Goal: Task Accomplishment & Management: Complete application form

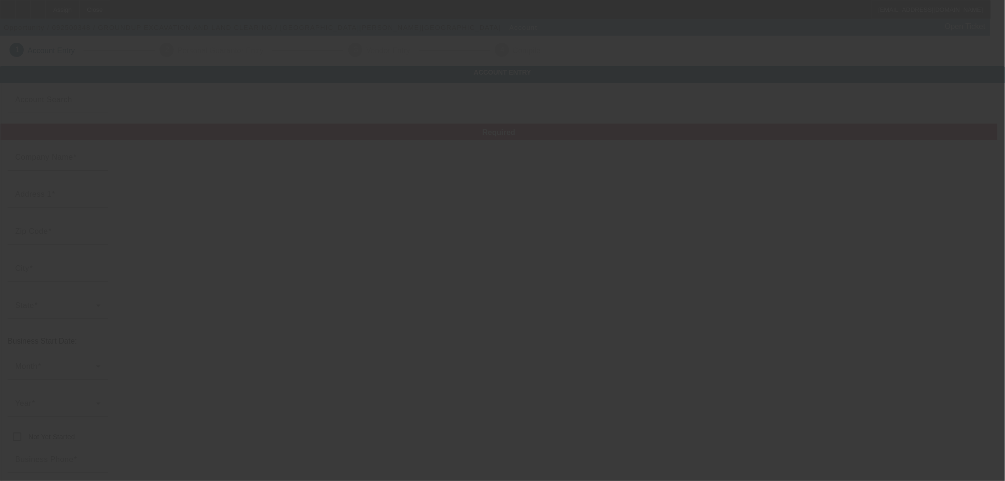
type input "Currency"
type input "GROUNDUP EXCAVATION AND LAND CLEARING"
type input "303 S Lynn St"
type input "64772"
type input "Nevada"
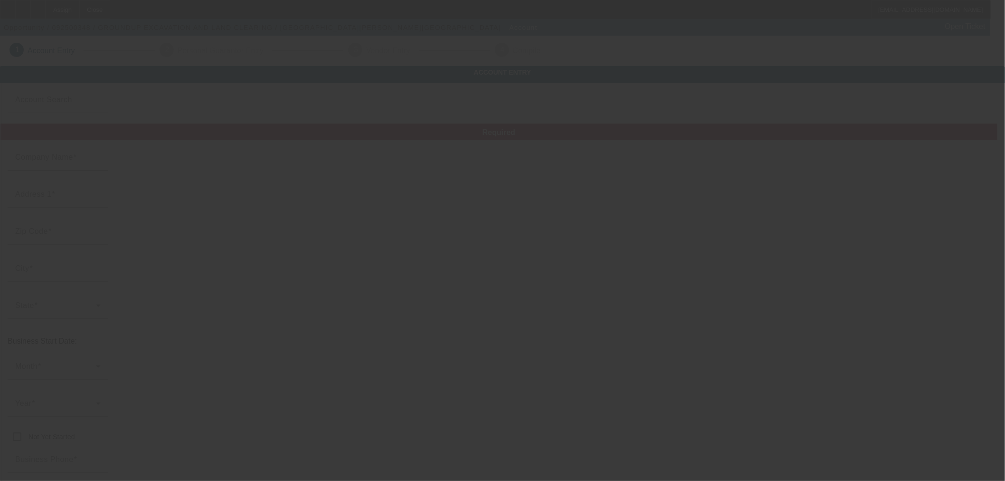
type input "(469) 404-3904"
type input "lmiddleton@groundupexcivation.org"
type input "Vernon"
type input "39-2138624"
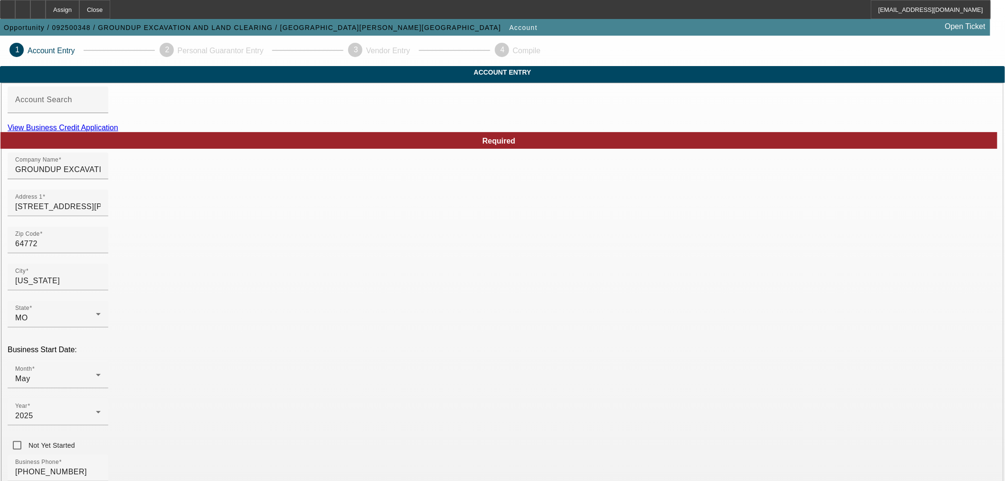
click at [118, 132] on link "View Business Credit Application" at bounding box center [63, 127] width 111 height 8
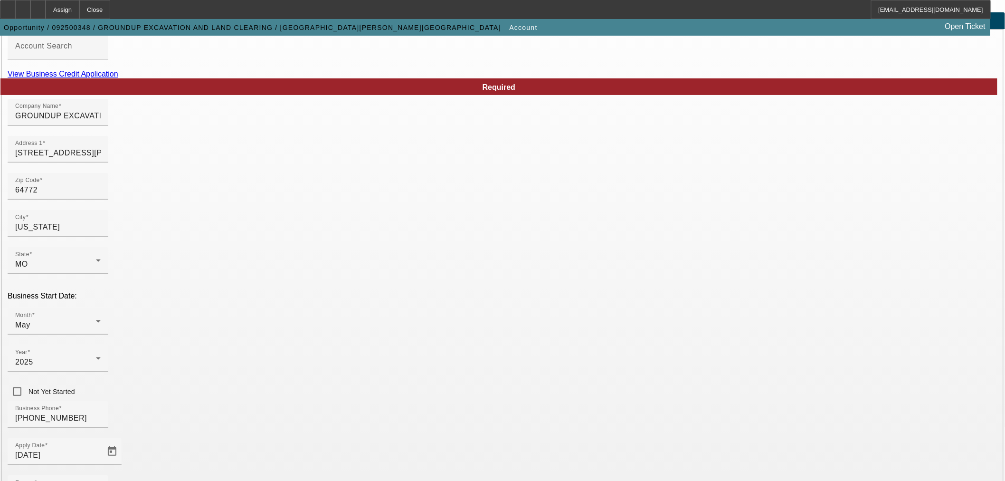
scroll to position [88, 0]
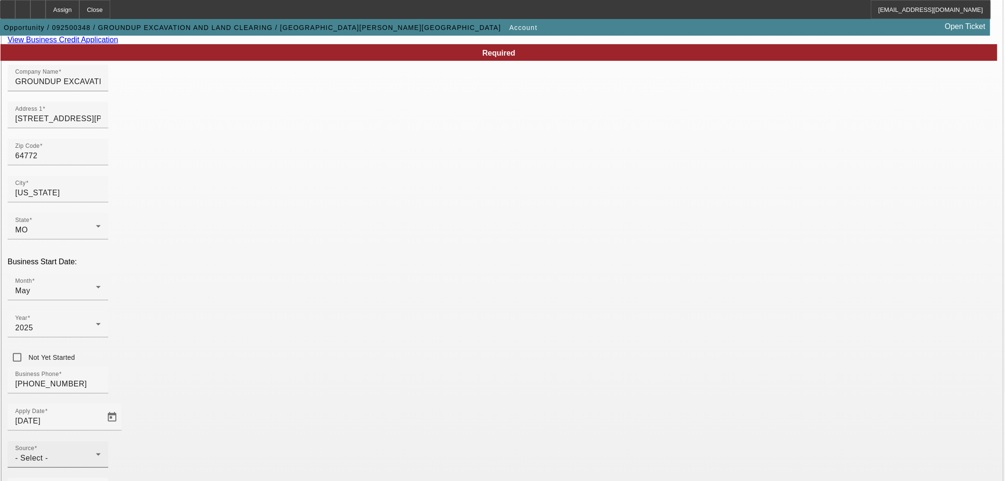
click at [96, 452] on div "- Select -" at bounding box center [55, 457] width 81 height 11
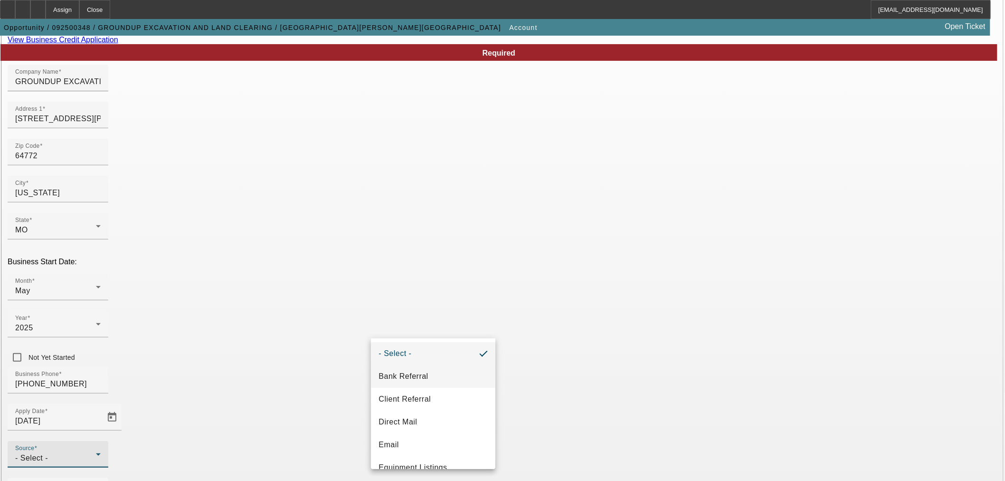
click at [411, 372] on span "Bank Referral" at bounding box center [402, 375] width 49 height 11
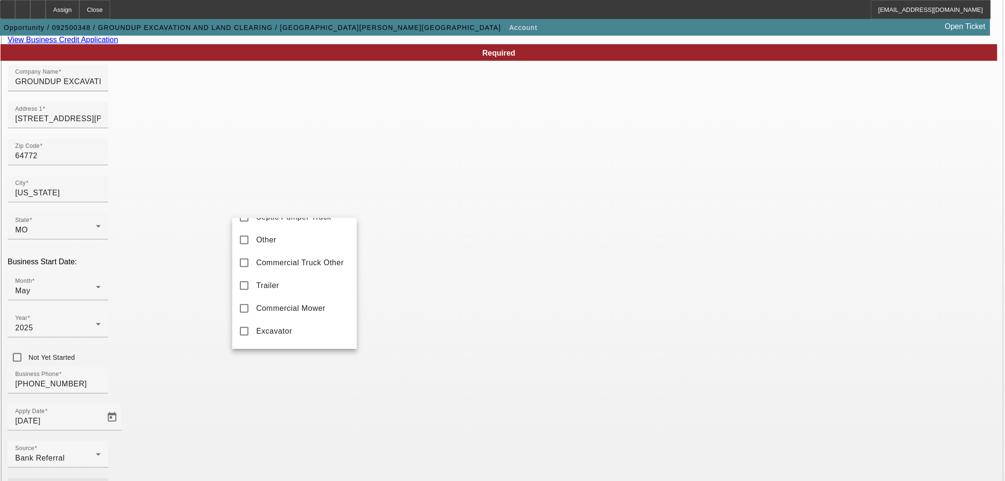
scroll to position [264, 0]
drag, startPoint x: 244, startPoint y: 250, endPoint x: 396, endPoint y: 286, distance: 156.3
click at [244, 247] on mat-pseudo-checkbox at bounding box center [244, 243] width 9 height 9
click at [433, 292] on div at bounding box center [502, 240] width 1005 height 481
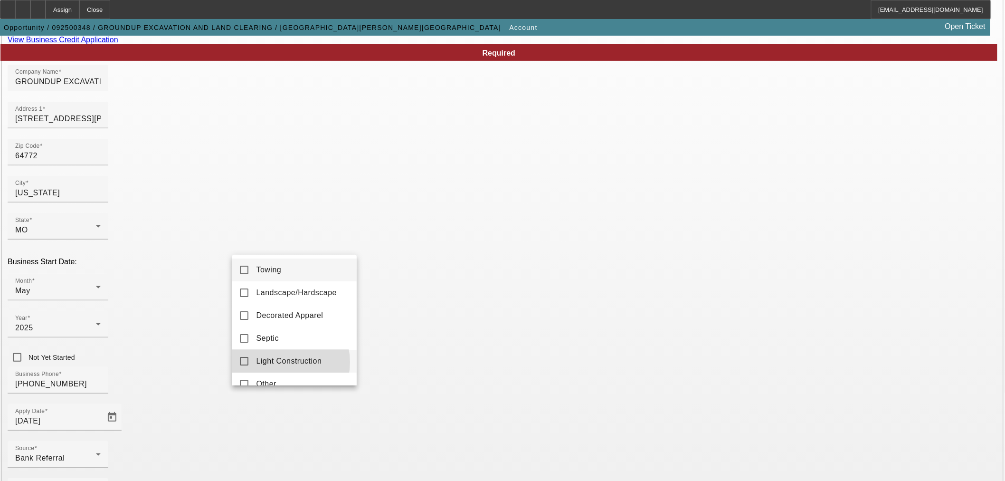
click at [278, 362] on span "Light Construction" at bounding box center [289, 360] width 66 height 11
click at [452, 384] on div at bounding box center [502, 240] width 1005 height 481
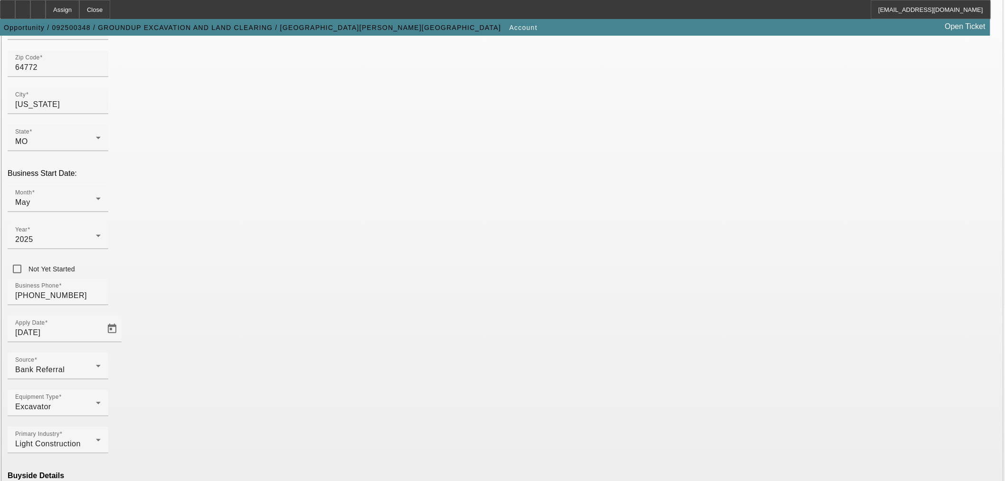
scroll to position [177, 0]
click at [278, 395] on mat-option "Ineligible" at bounding box center [294, 397] width 124 height 23
drag, startPoint x: 411, startPoint y: 444, endPoint x: 418, endPoint y: 425, distance: 20.3
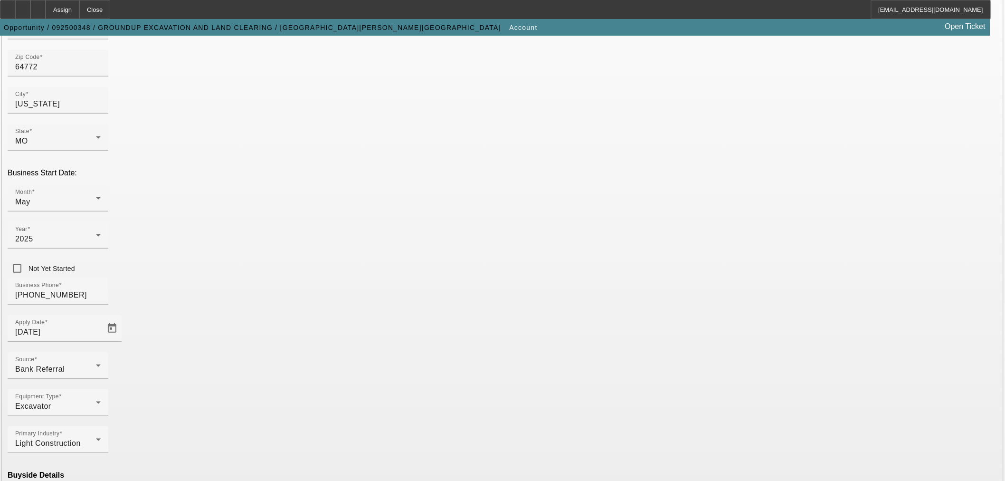
click at [409, 457] on mat-option "Currency" at bounding box center [433, 454] width 124 height 23
type input "Currency"
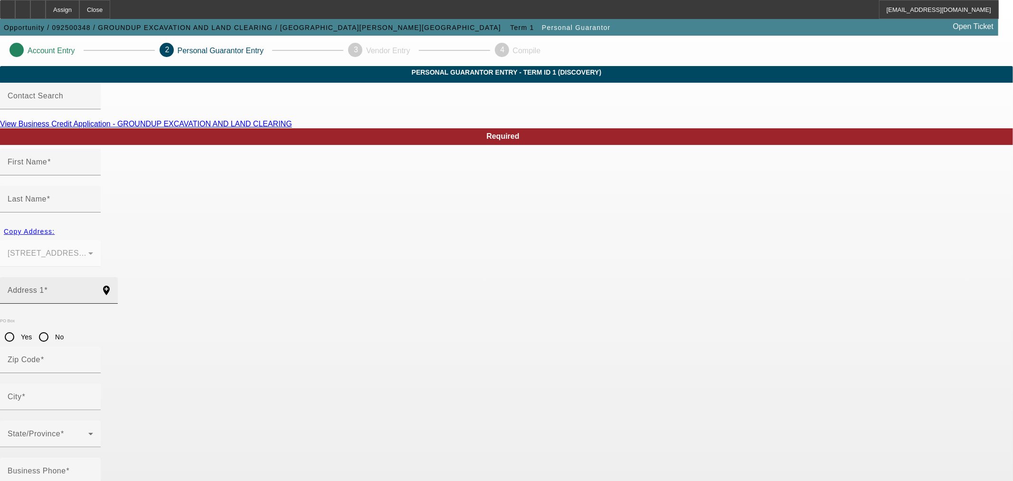
type input "Lawton"
type input "Middleton"
type input "303 S Lynn St"
radio input "true"
type input "64772"
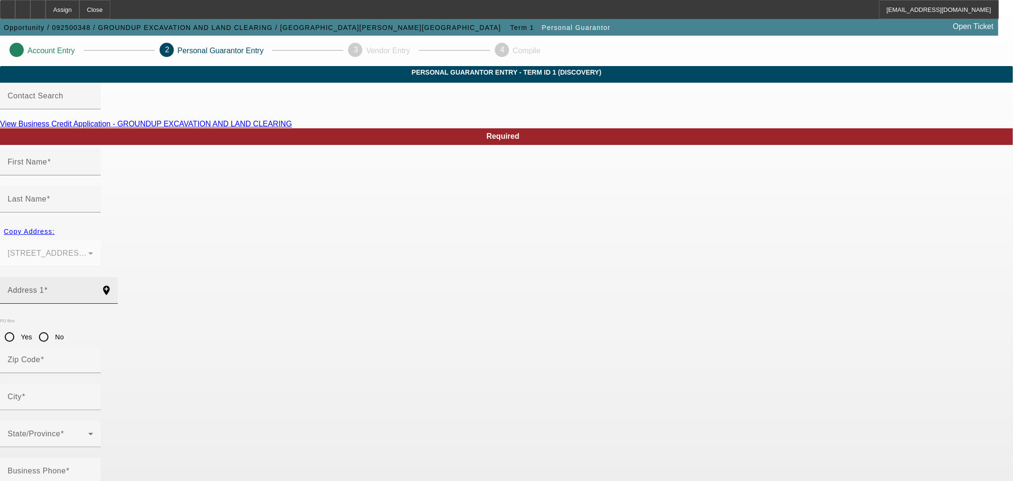
type input "Nevada"
type input "(469) 404-3904"
type input "100"
type input "493-13-7617"
type input "lmiddleton@groundupexcivation.org"
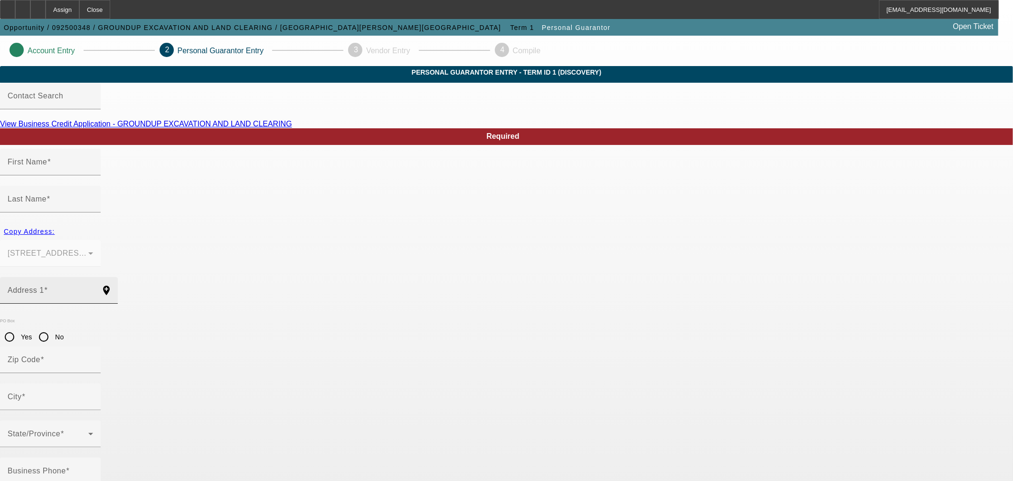
type input "I"
type input "(469) 404-3904"
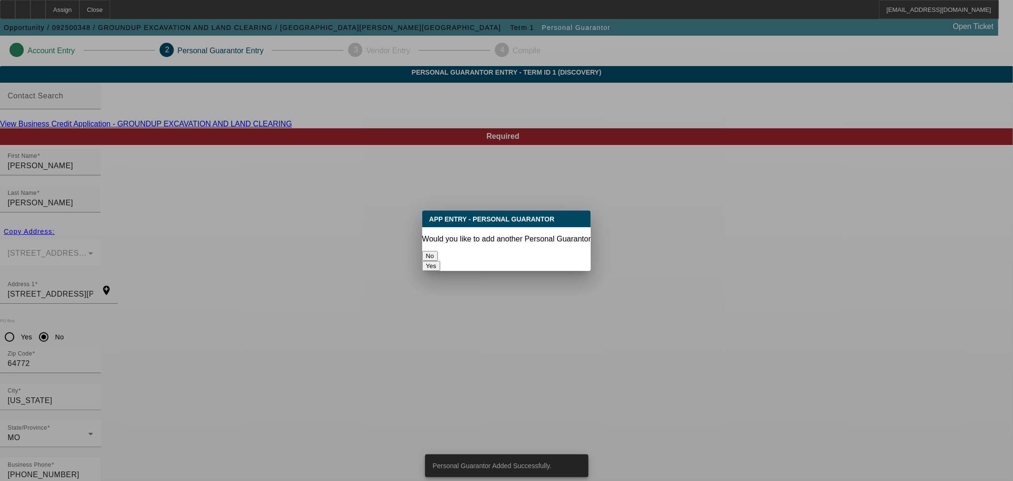
click at [438, 252] on button "No" at bounding box center [430, 256] width 16 height 10
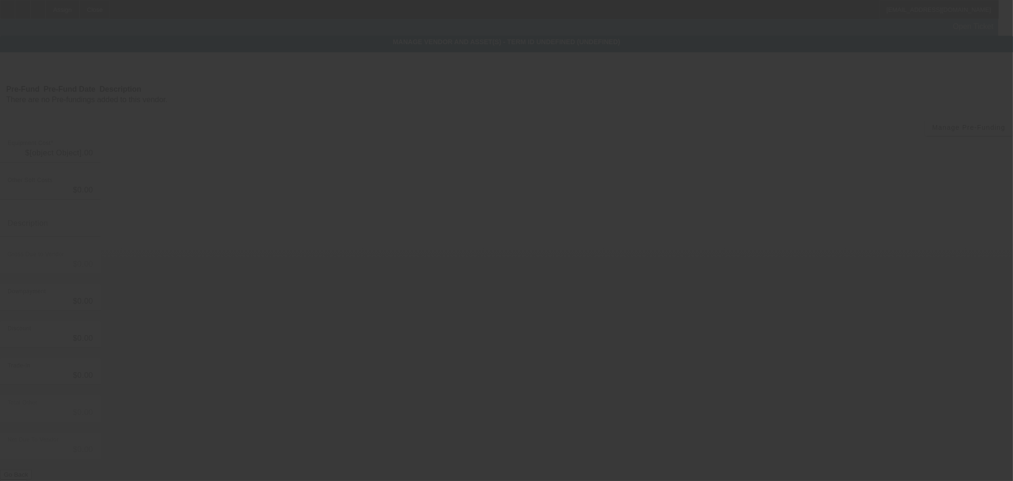
type input "$39,500.00"
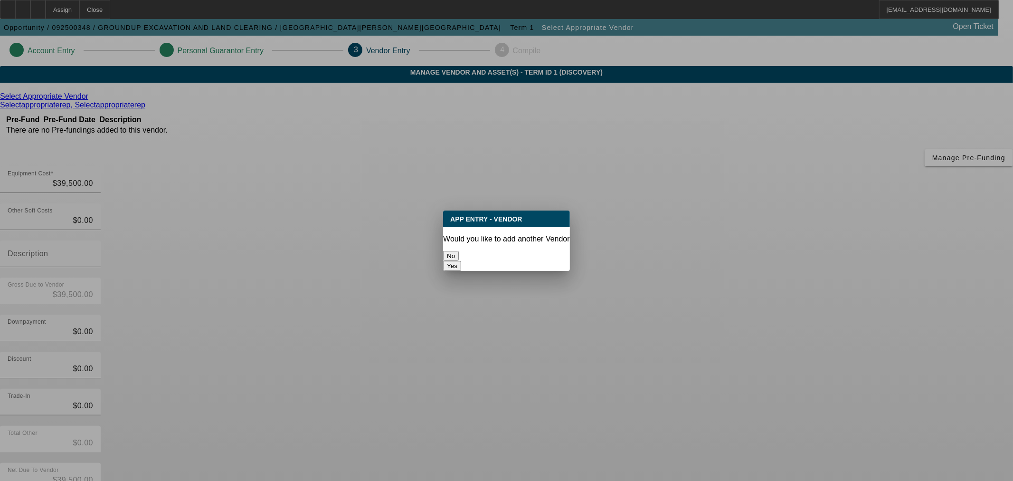
click at [459, 251] on button "No" at bounding box center [451, 256] width 16 height 10
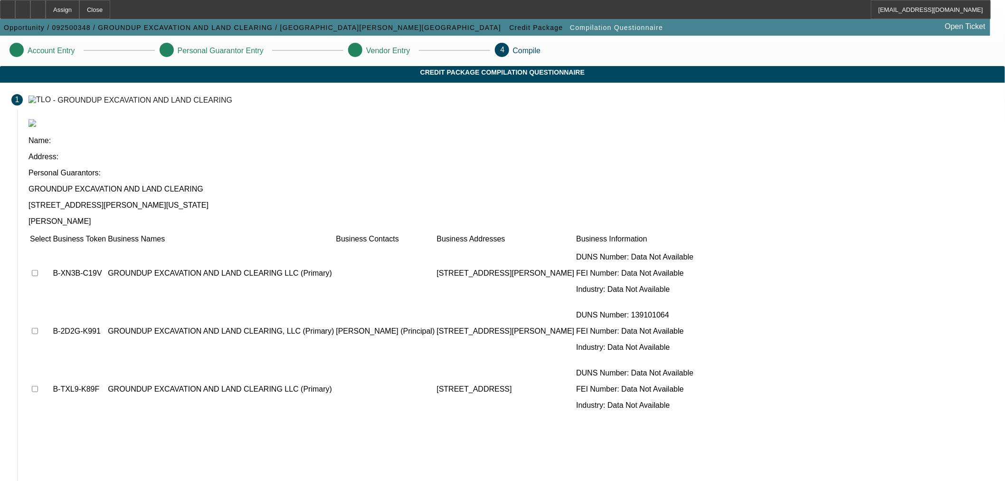
drag, startPoint x: 260, startPoint y: 303, endPoint x: 253, endPoint y: 278, distance: 25.6
click at [38, 386] on input "checkbox" at bounding box center [35, 389] width 6 height 6
checkbox input "true"
drag, startPoint x: 255, startPoint y: 252, endPoint x: 258, endPoint y: 226, distance: 26.3
click at [38, 328] on input "checkbox" at bounding box center [35, 331] width 6 height 6
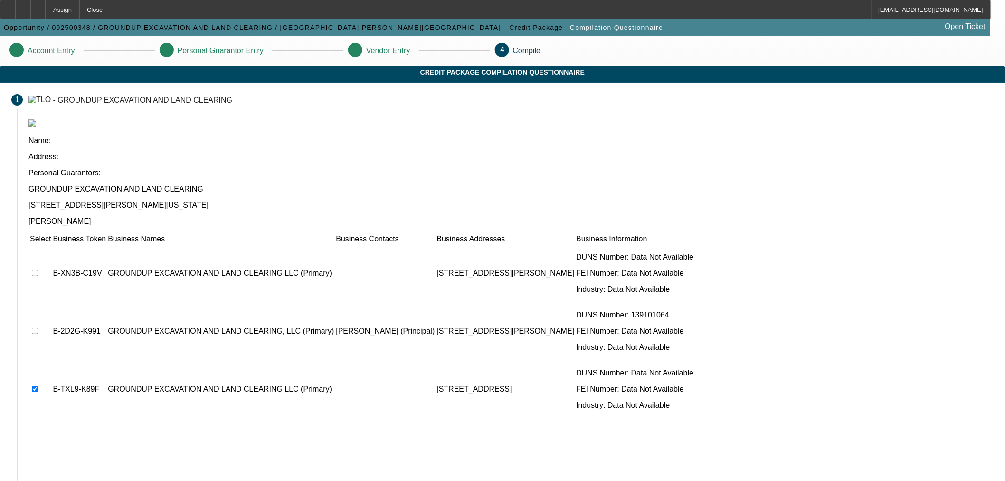
checkbox input "true"
click at [38, 270] on input "checkbox" at bounding box center [35, 273] width 6 height 6
checkbox input "true"
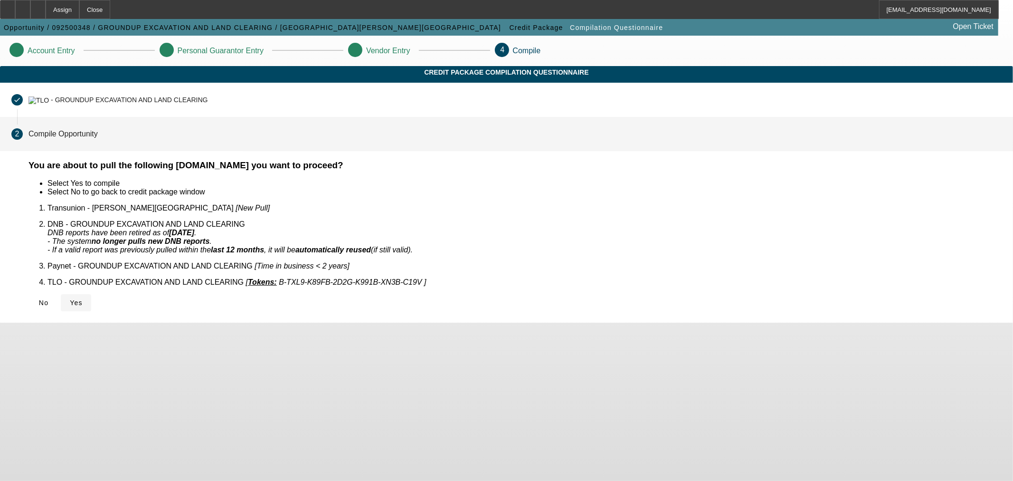
click at [83, 299] on span "Yes" at bounding box center [76, 303] width 13 height 8
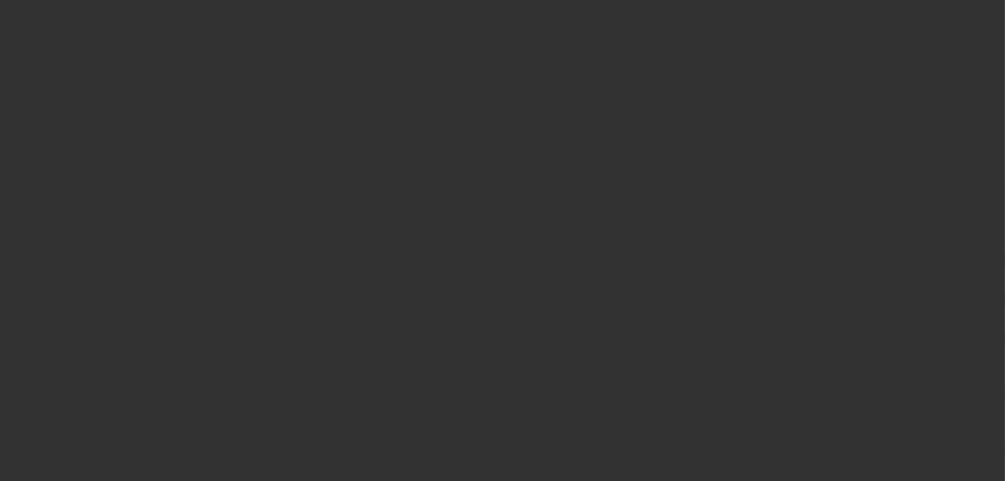
select select "0"
select select "2"
select select "0"
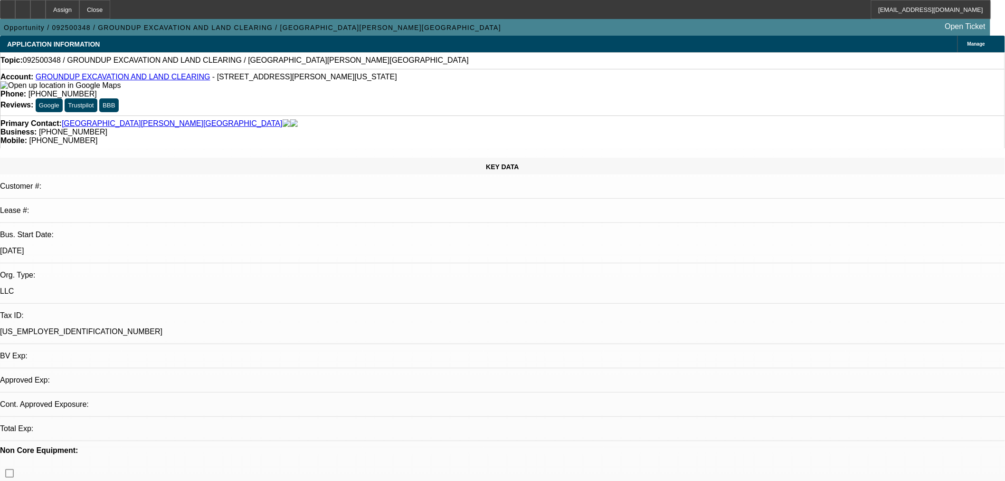
select select "1"
select select "2"
select select "6"
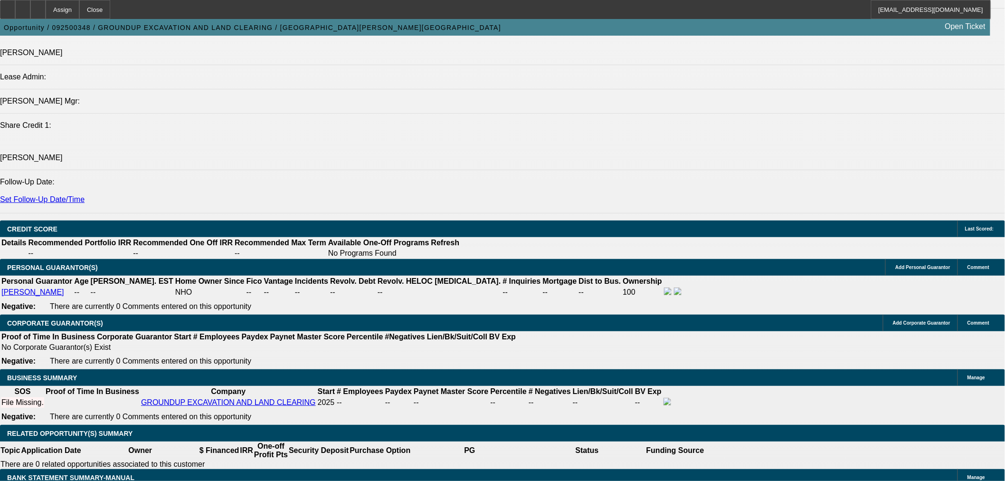
scroll to position [1319, 0]
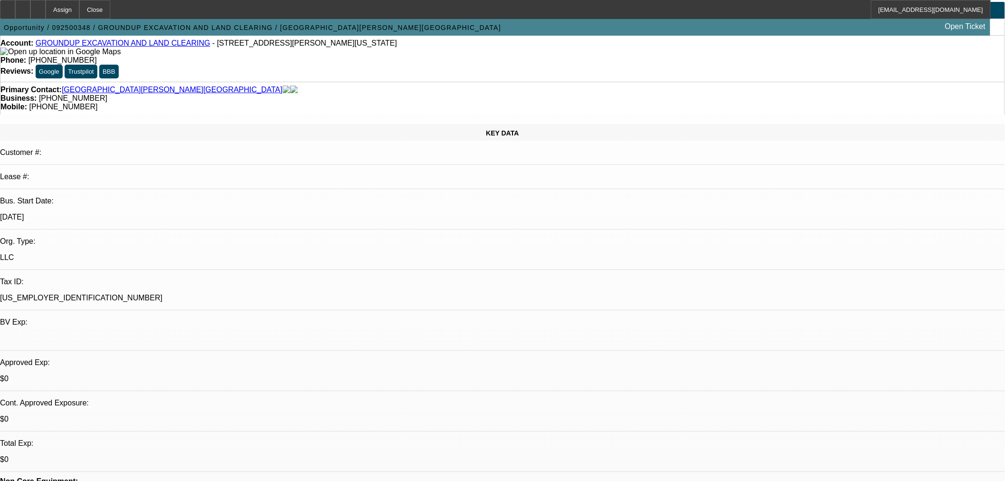
scroll to position [0, 0]
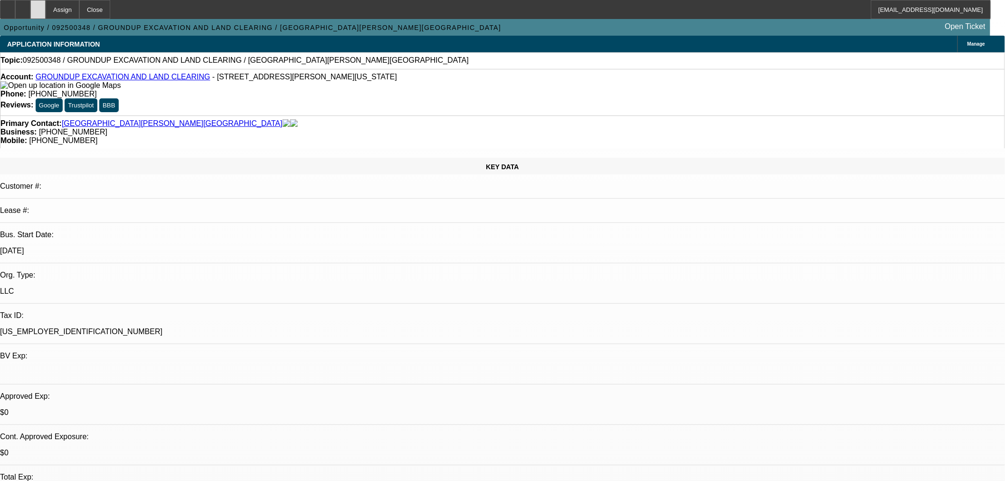
click at [46, 9] on div at bounding box center [37, 9] width 15 height 19
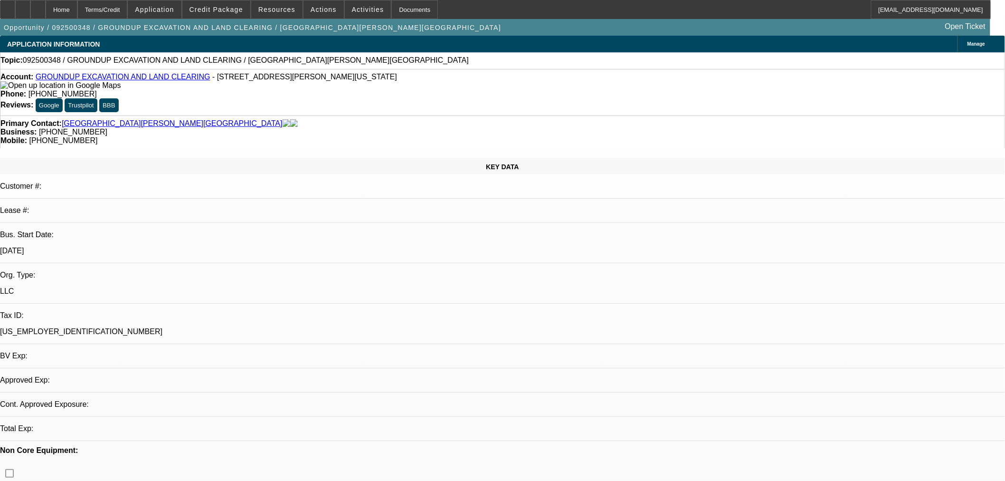
select select "0"
select select "2"
select select "0"
select select "6"
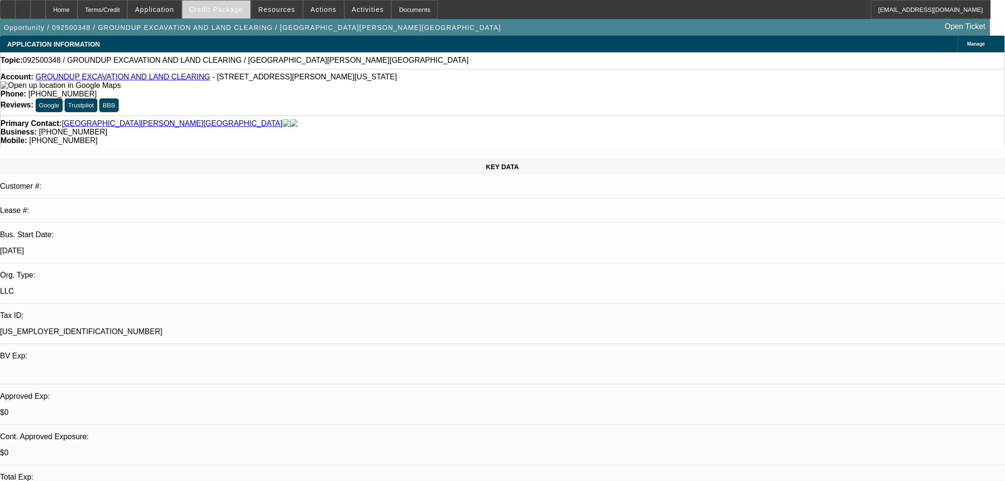
click at [222, 13] on span at bounding box center [216, 9] width 68 height 23
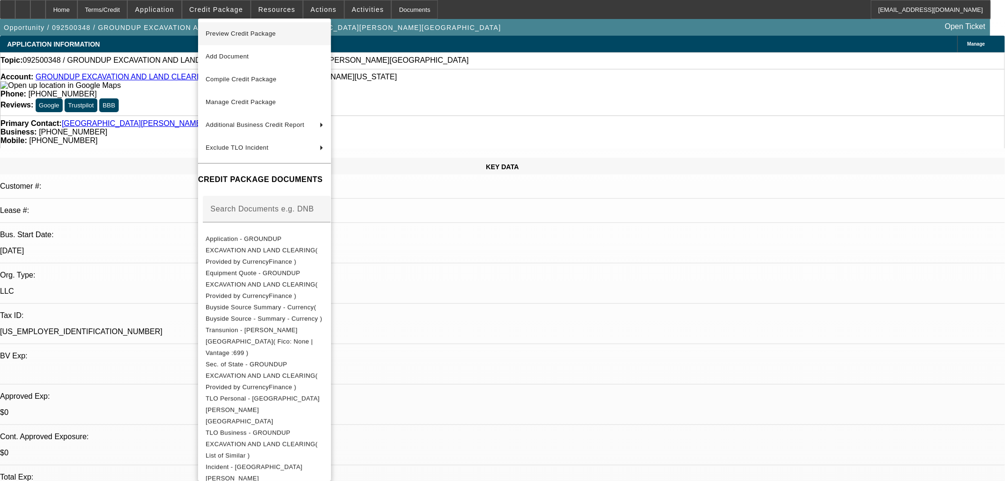
click at [248, 33] on span "Preview Credit Package" at bounding box center [241, 33] width 70 height 7
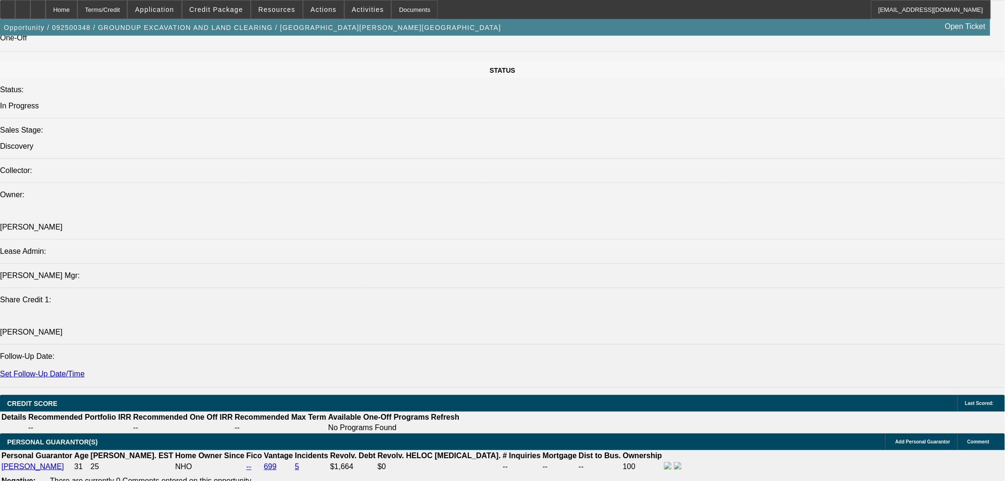
scroll to position [1055, 0]
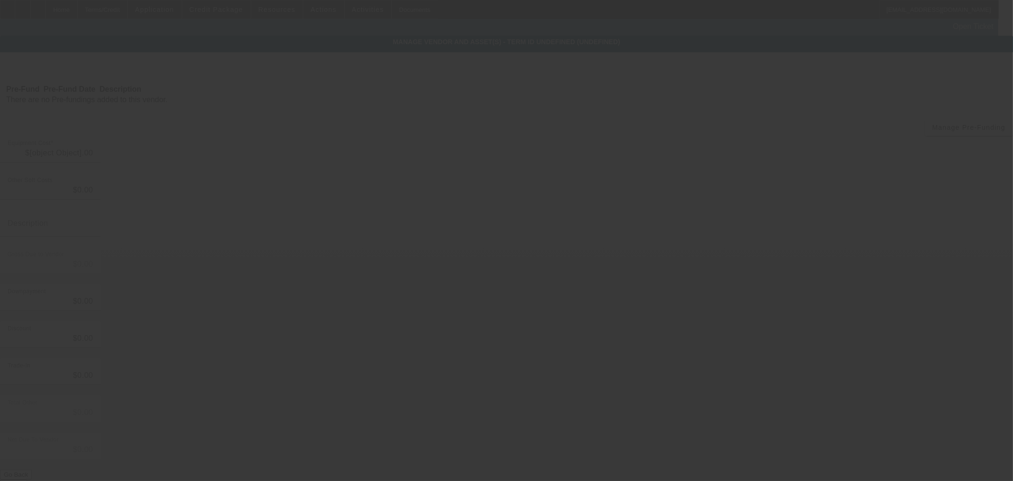
type input "$39,500.00"
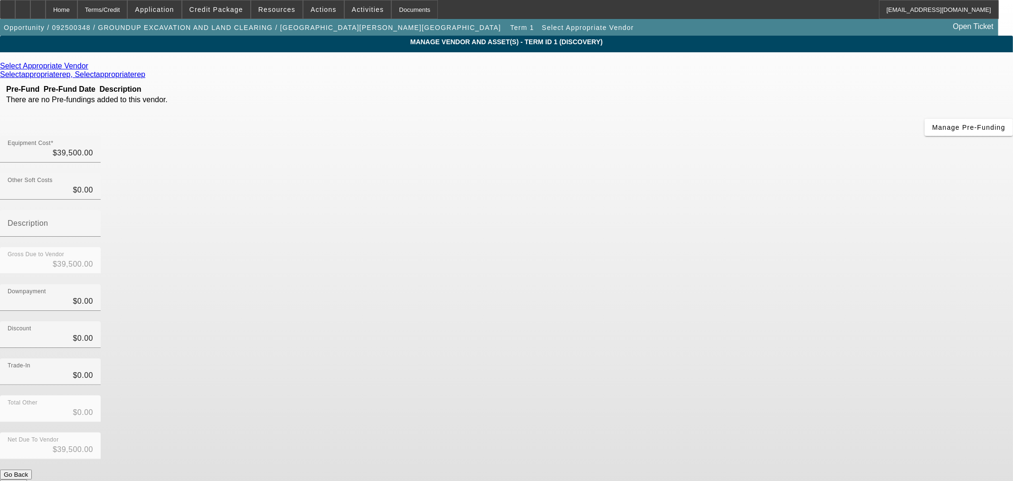
click at [91, 65] on icon at bounding box center [91, 66] width 0 height 8
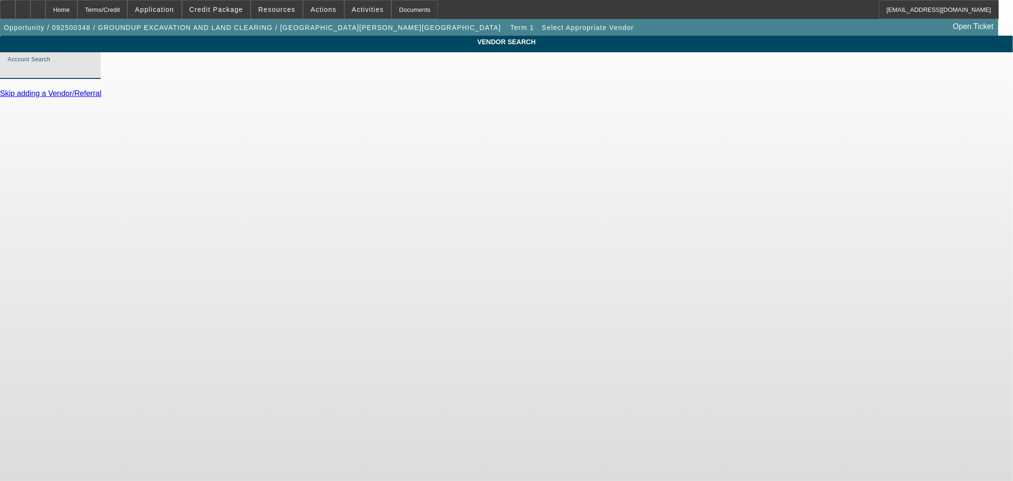
click at [93, 75] on input "Account Search" at bounding box center [50, 69] width 85 height 11
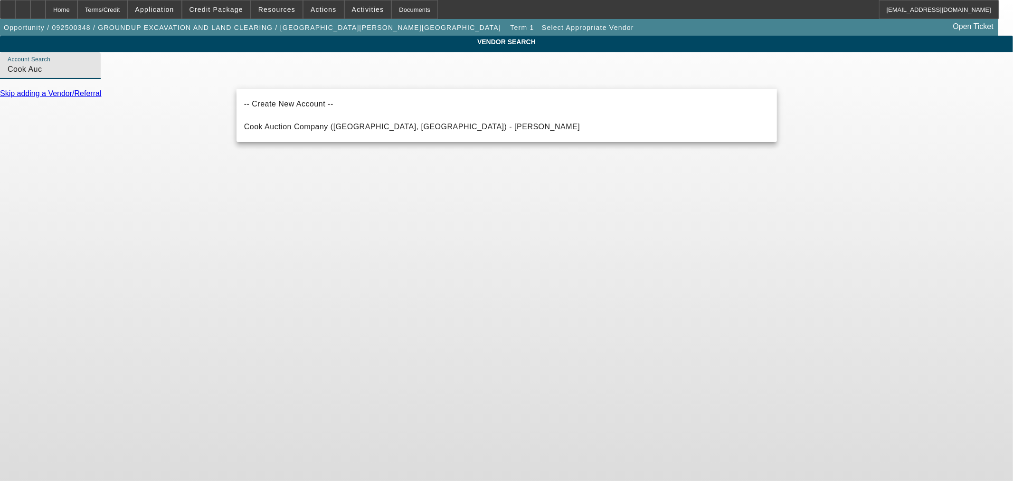
click at [302, 129] on span "Cook Auction Company (Clinton, MO) - Hemme, Kevin" at bounding box center [412, 127] width 336 height 8
type input "Cook Auction Company (Clinton, MO) - Hemme, Kevin"
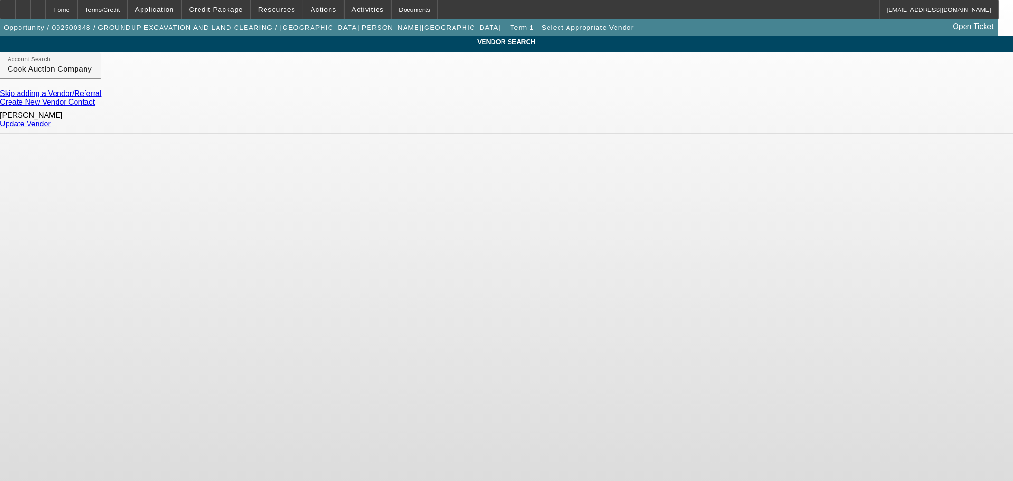
click at [51, 120] on link "Update Vendor" at bounding box center [25, 124] width 51 height 8
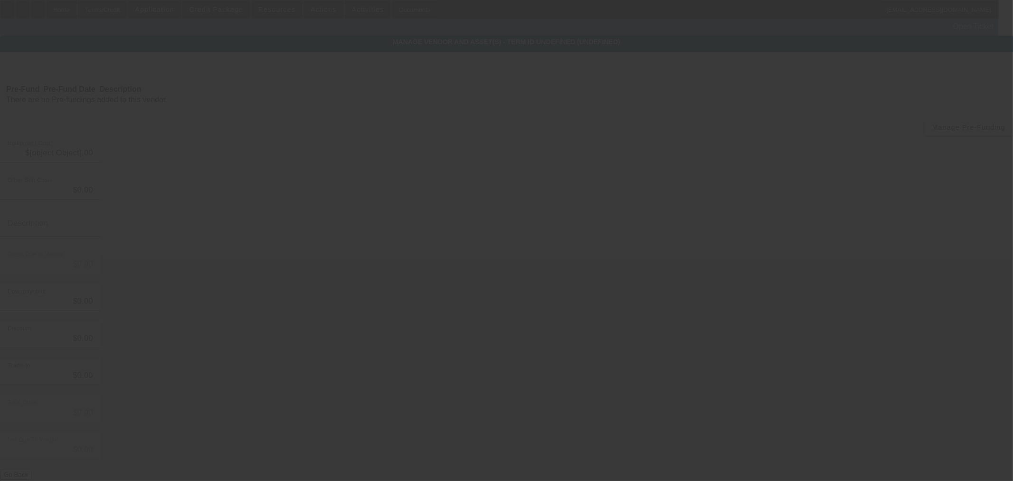
type input "$39,500.00"
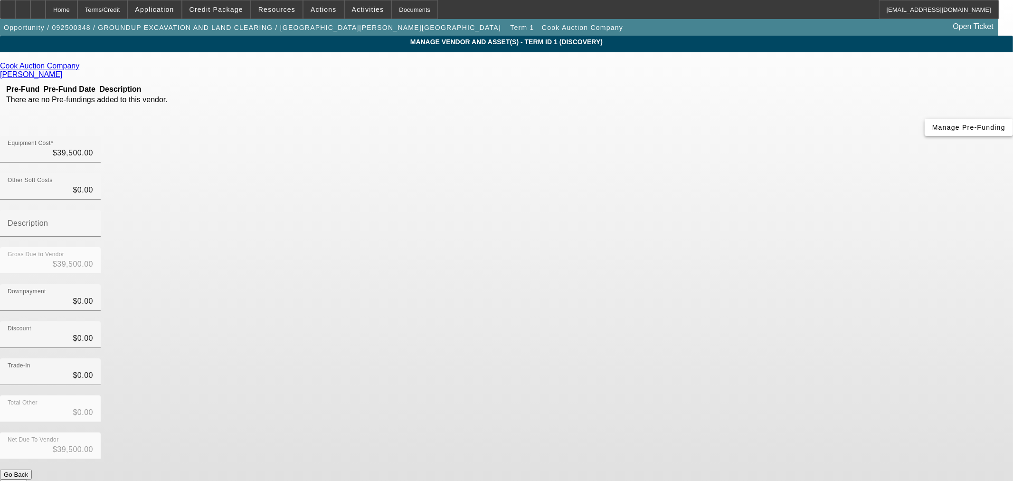
click at [932, 131] on span "Manage Pre-Funding" at bounding box center [968, 127] width 73 height 8
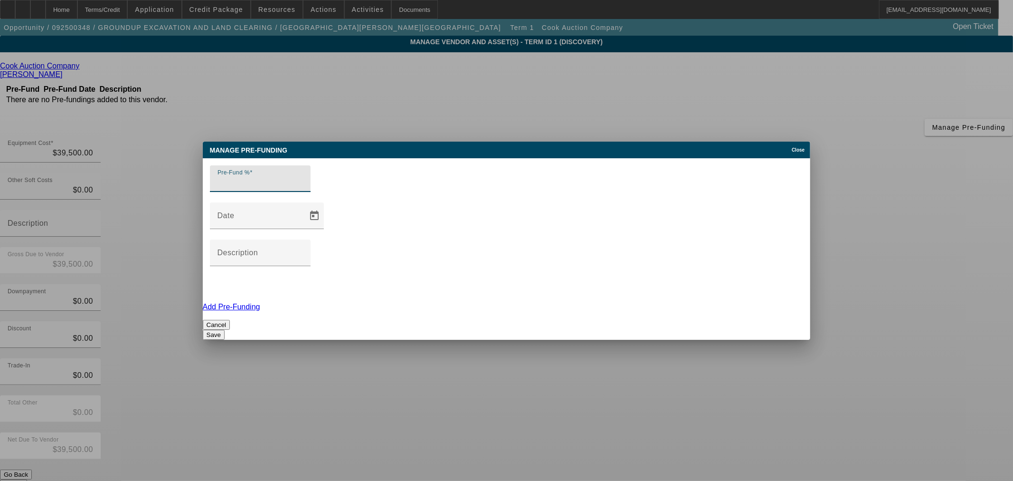
click at [292, 188] on input "Pre-Fund %" at bounding box center [259, 182] width 85 height 11
type input "0"
click at [225, 330] on button "Save" at bounding box center [214, 335] width 22 height 10
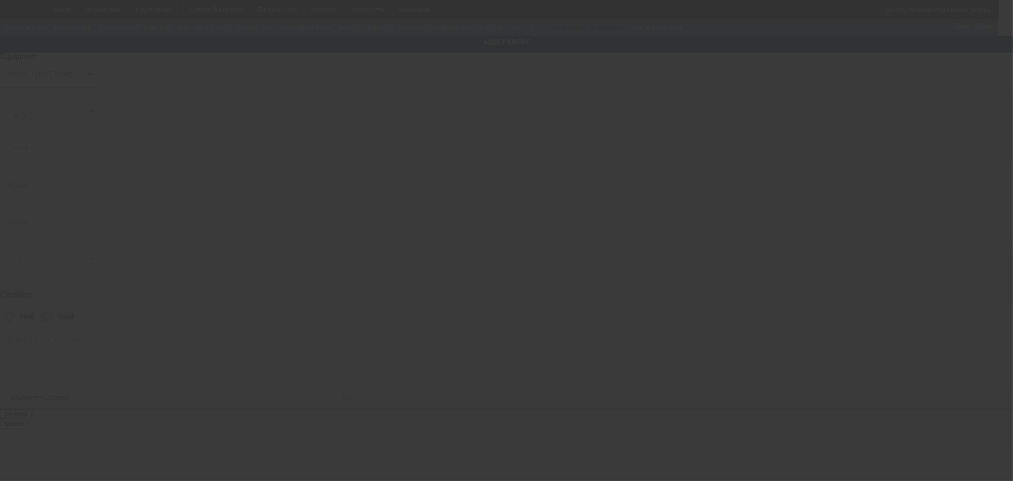
type input "303 S Lynn St"
type input "Nevada"
type input "64772"
type input "Vernon"
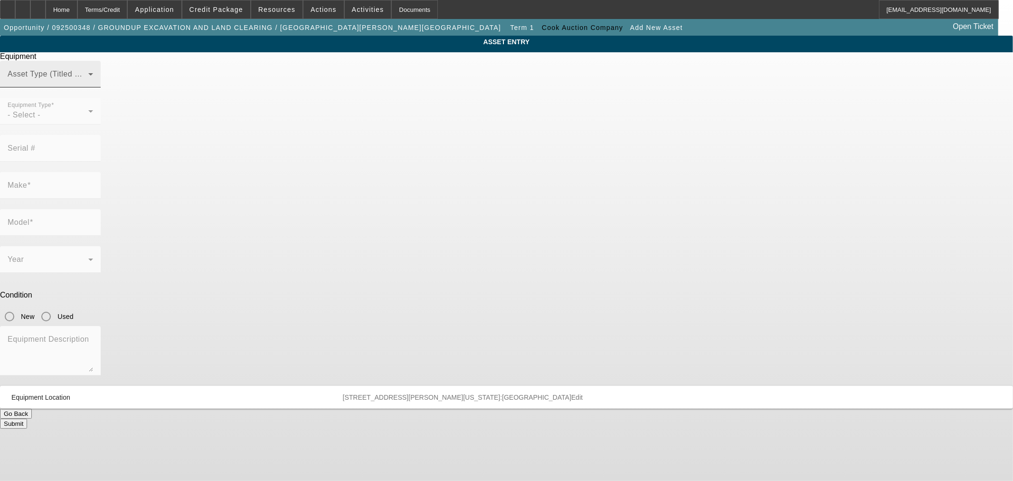
click at [124, 78] on mat-label "Asset Type (Titled or Non-Titled)" at bounding box center [66, 74] width 116 height 8
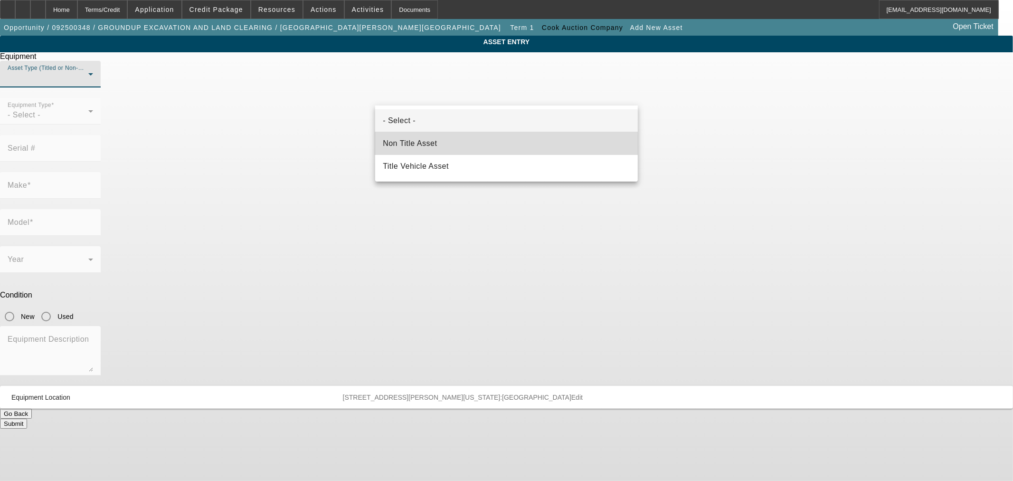
click at [462, 139] on mat-option "Non Title Asset" at bounding box center [506, 143] width 263 height 23
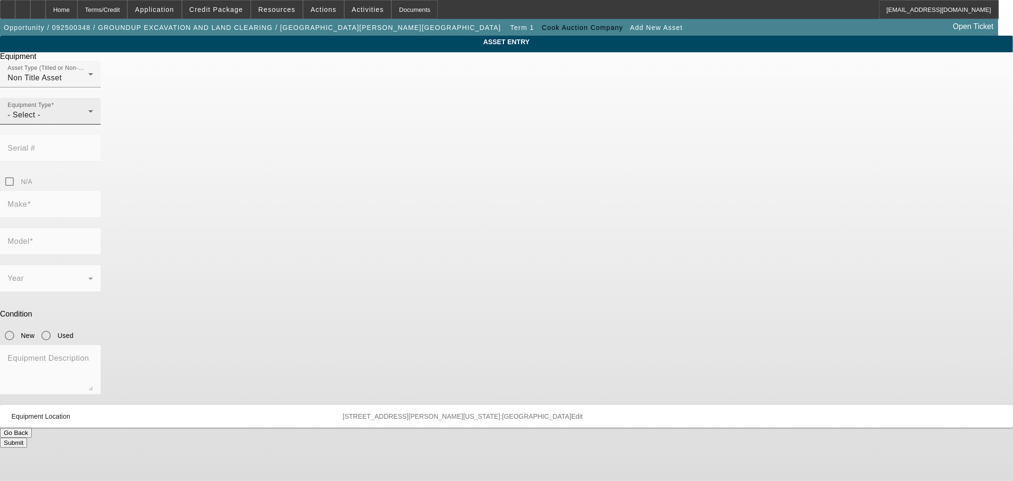
click at [93, 124] on div "Equipment Type - Select -" at bounding box center [50, 111] width 85 height 27
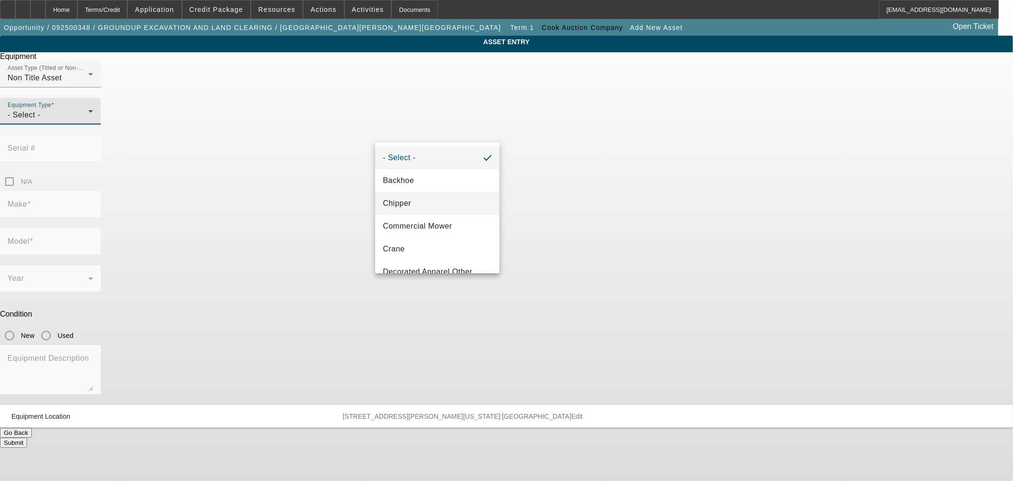
scroll to position [88, 0]
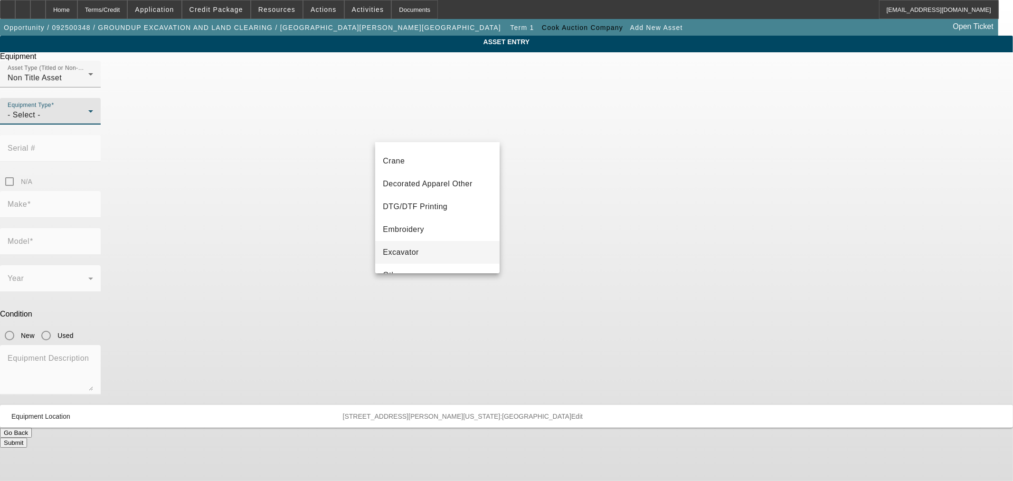
click at [425, 249] on mat-option "Excavator" at bounding box center [437, 252] width 124 height 23
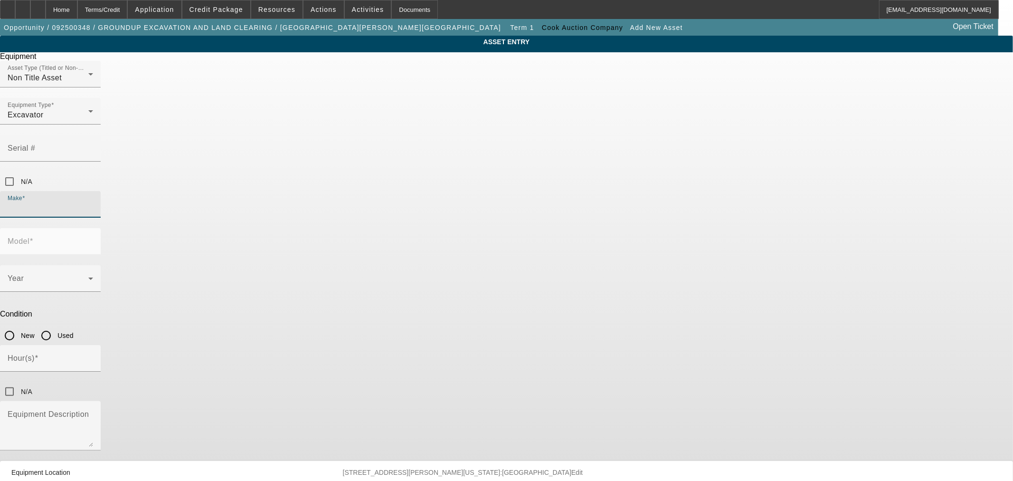
click at [93, 202] on input "Make" at bounding box center [50, 207] width 85 height 11
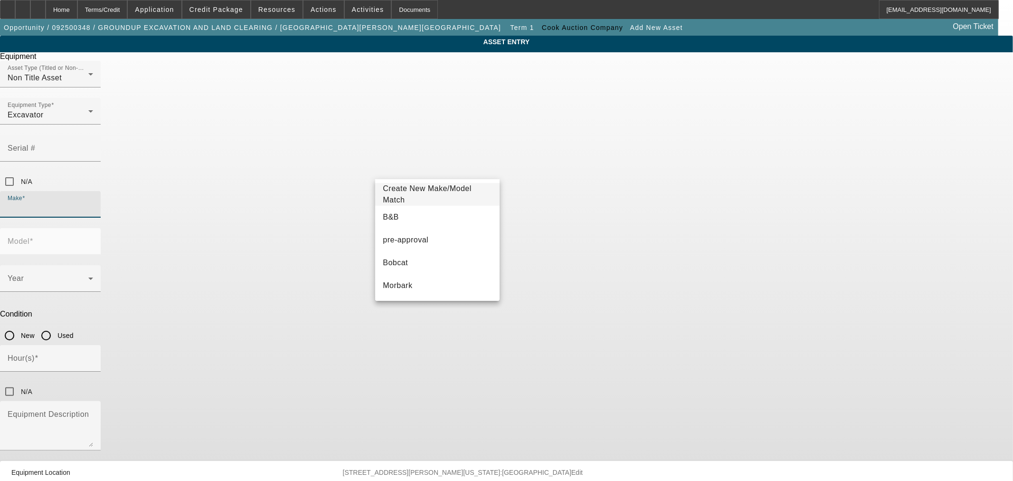
type input "L"
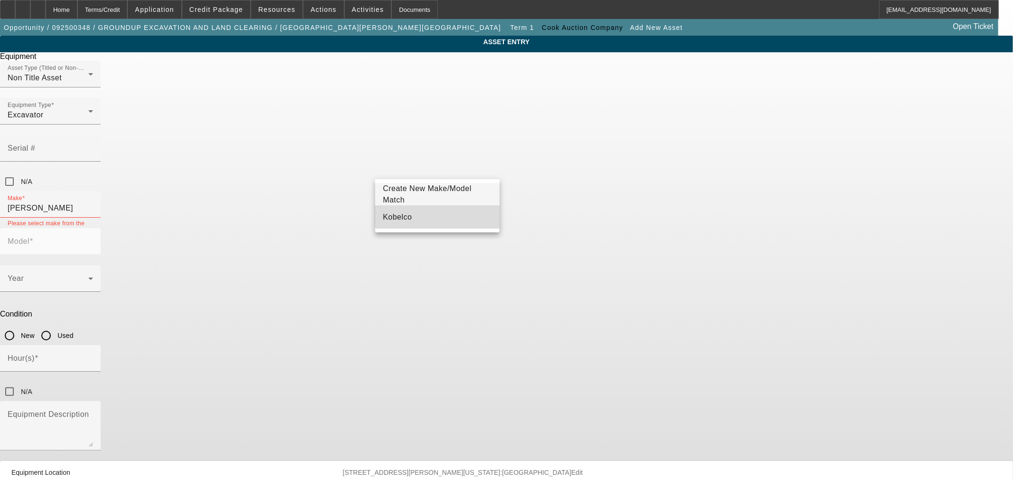
click at [453, 212] on mat-option "Kobelco" at bounding box center [437, 217] width 124 height 23
type input "Kobelco"
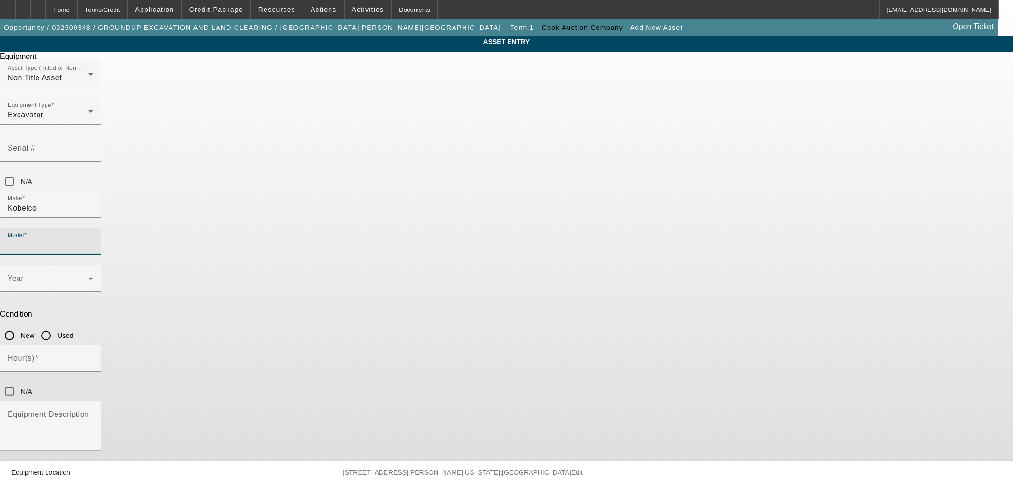
click at [93, 239] on input "Model" at bounding box center [50, 244] width 85 height 11
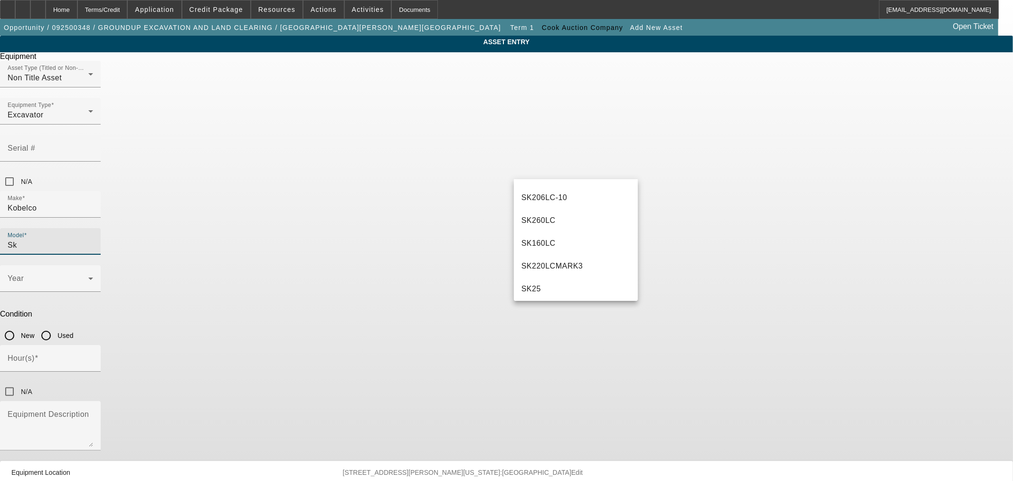
scroll to position [0, 0]
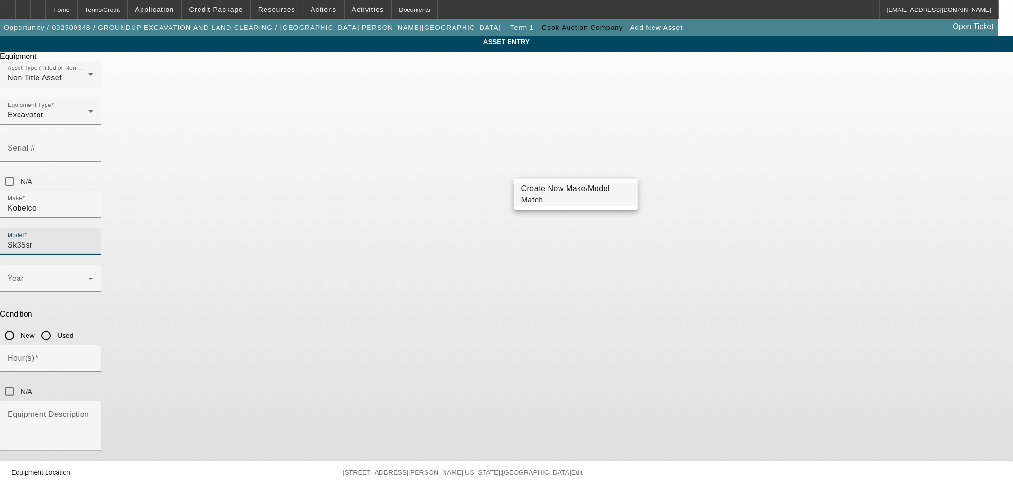
type input "Sk35sr"
click at [551, 194] on span "Create New Make/Model Match" at bounding box center [565, 193] width 89 height 19
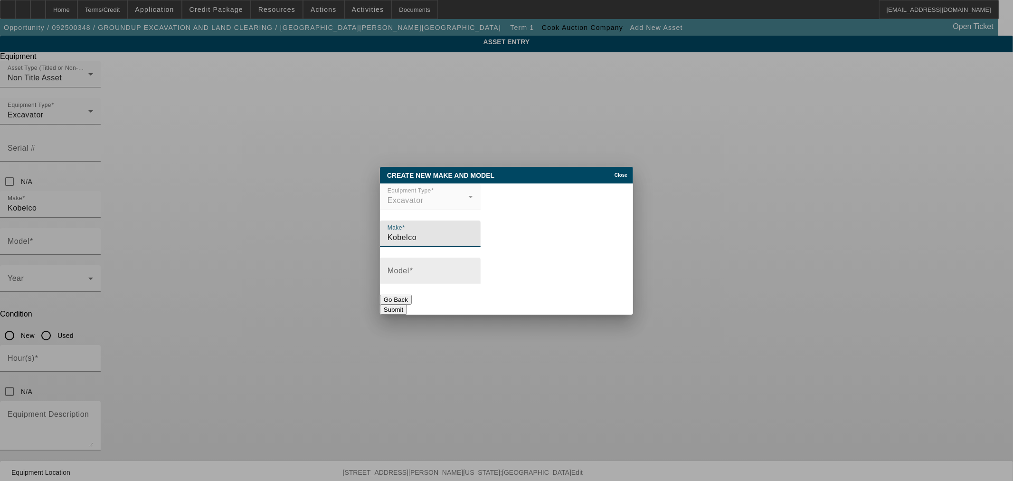
click at [473, 272] on input "Model" at bounding box center [429, 274] width 85 height 11
type input "SK35SR-6"
click at [407, 304] on button "Submit" at bounding box center [393, 309] width 27 height 10
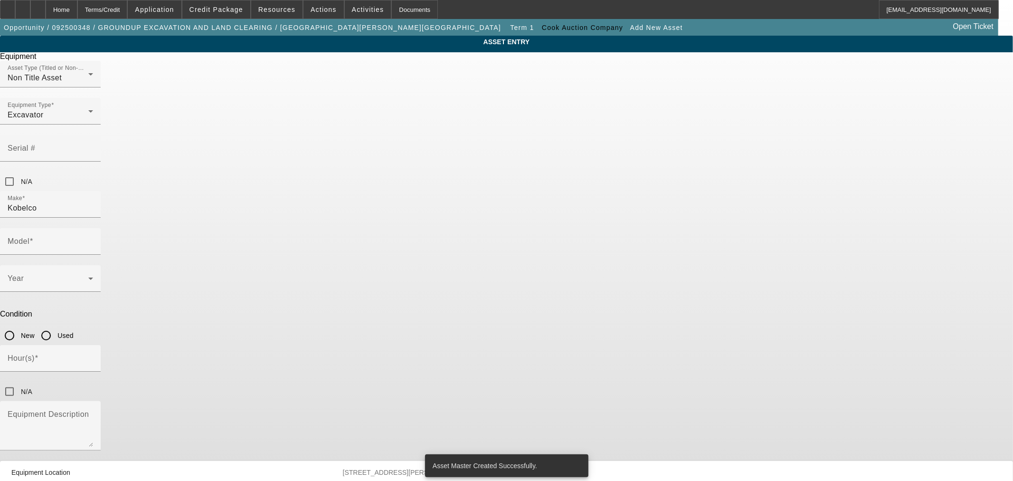
type input "SK35SR-6"
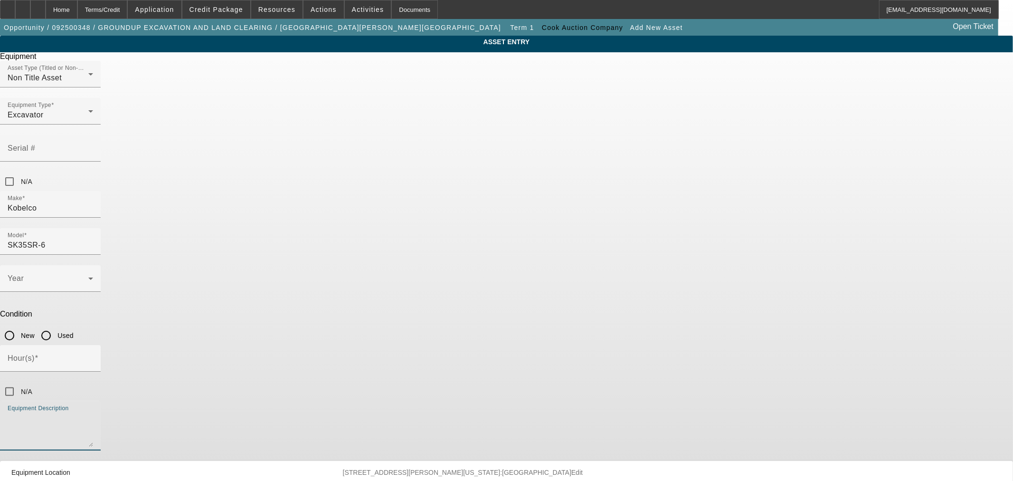
click at [93, 412] on textarea "Equipment Description" at bounding box center [50, 429] width 85 height 34
paste textarea "CHA. 2-Spd. 2-Way Blade. Hyd Thumb. 18in Bucket. Rubber Tracks. Shows 780 Hrs."
type textarea "CHA. 2-Spd. 2-Way Blade. Hyd Thumb. 18in Bucket. Rubber Tracks. Shows 780 Hrs."
click at [88, 276] on span at bounding box center [48, 281] width 81 height 11
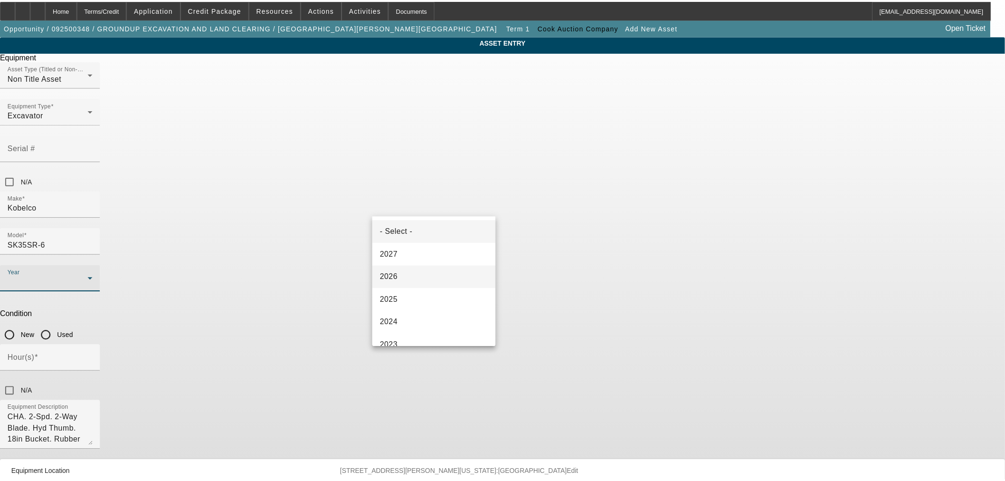
scroll to position [88, 0]
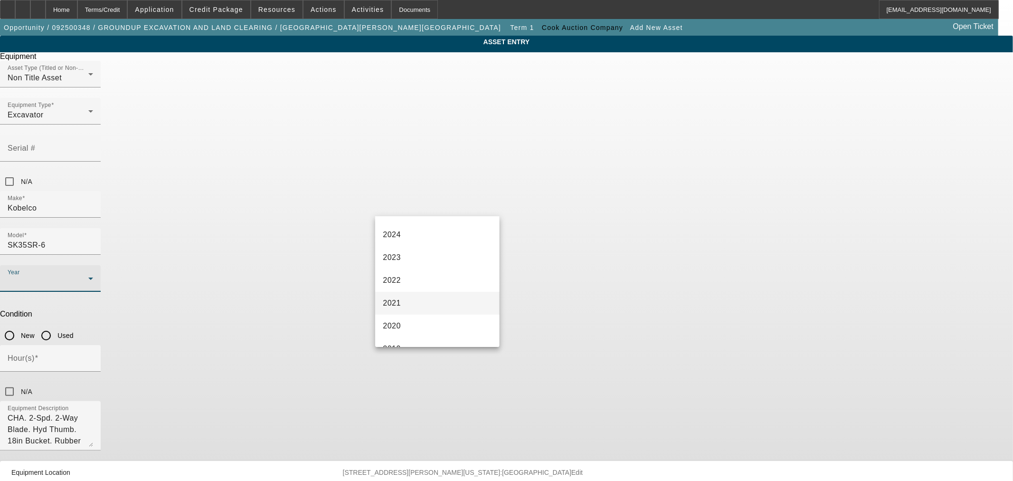
click at [401, 297] on mat-option "2021" at bounding box center [437, 303] width 124 height 23
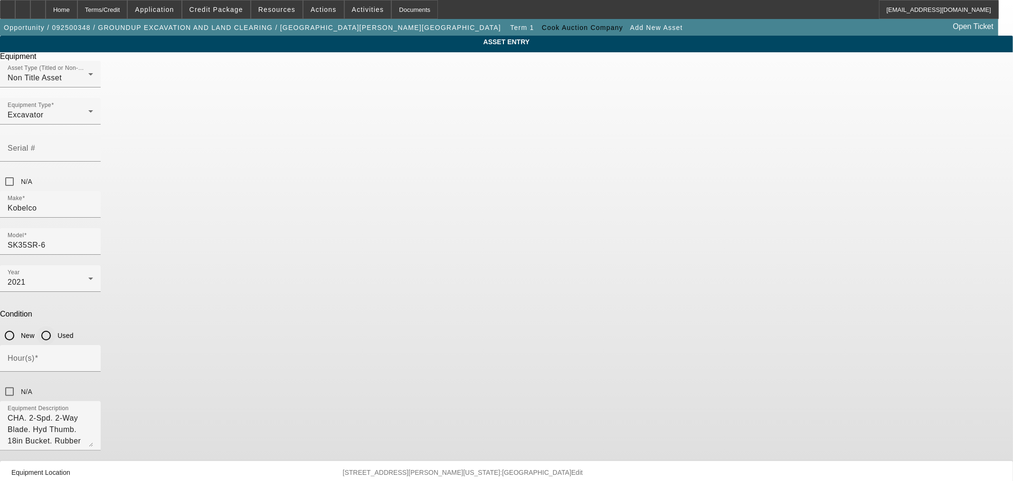
click at [56, 326] on input "Used" at bounding box center [46, 335] width 19 height 19
radio input "true"
click at [93, 345] on div "Hour(s)" at bounding box center [50, 358] width 85 height 27
type input "780"
click at [19, 172] on input "N/A" at bounding box center [9, 181] width 19 height 19
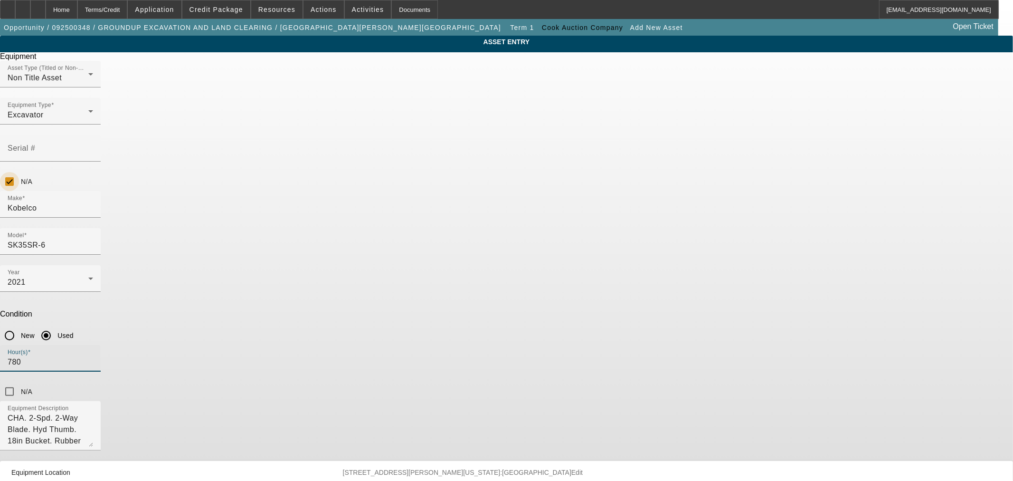
checkbox input "true"
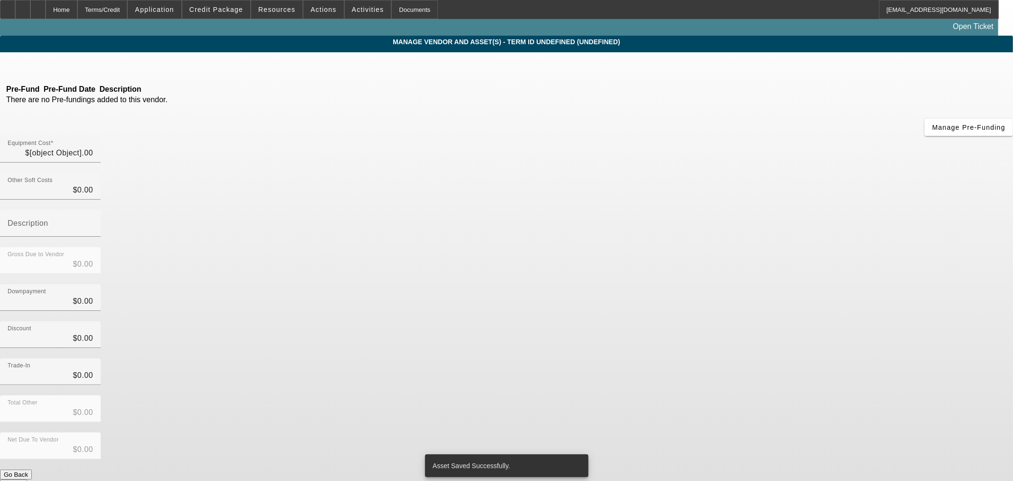
type input "$39,500.00"
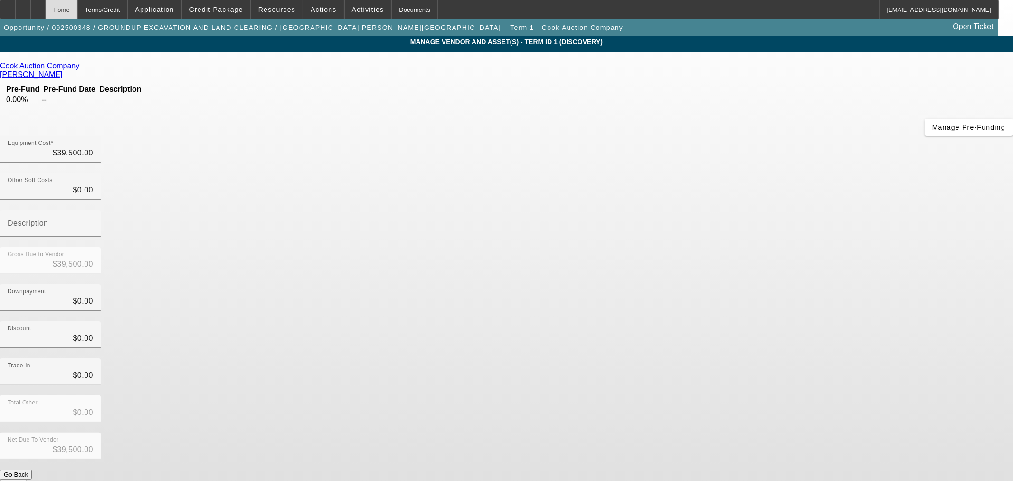
click at [77, 12] on div "Home" at bounding box center [62, 9] width 32 height 19
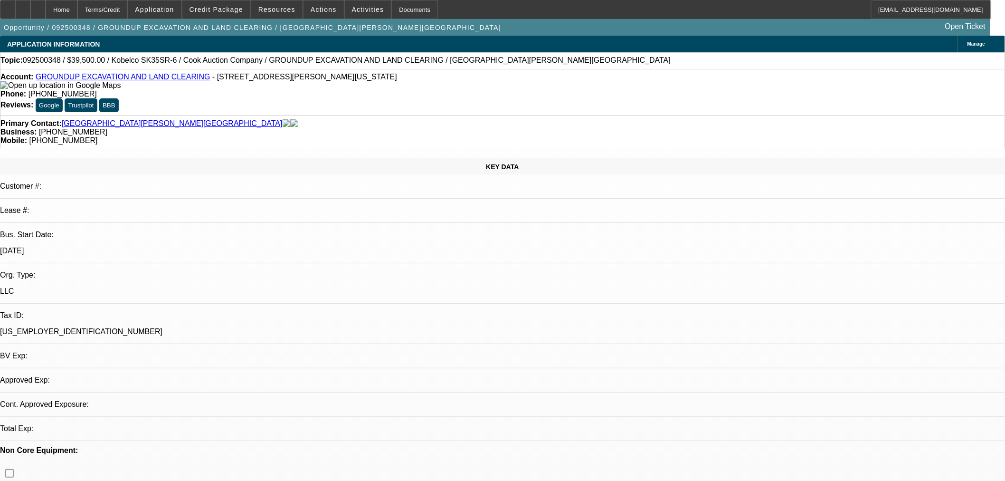
select select "0"
select select "2"
select select "0"
select select "6"
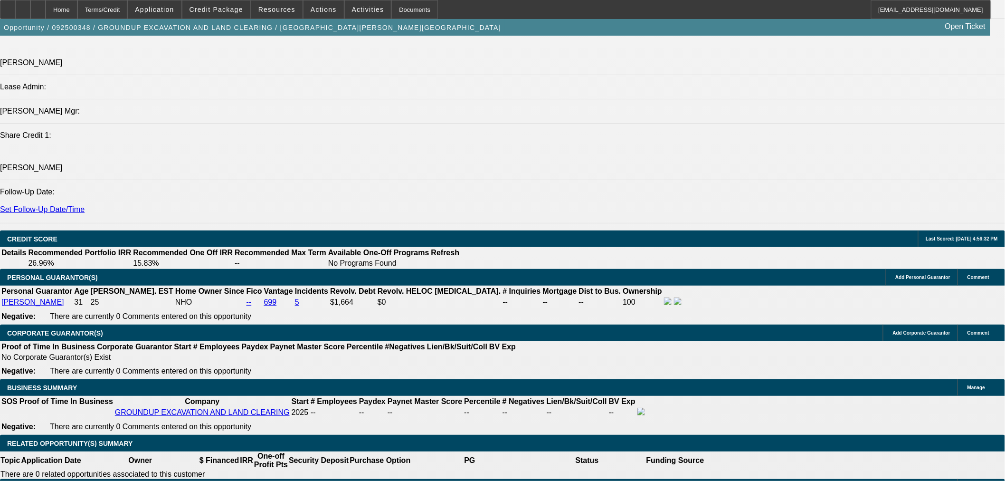
scroll to position [1231, 0]
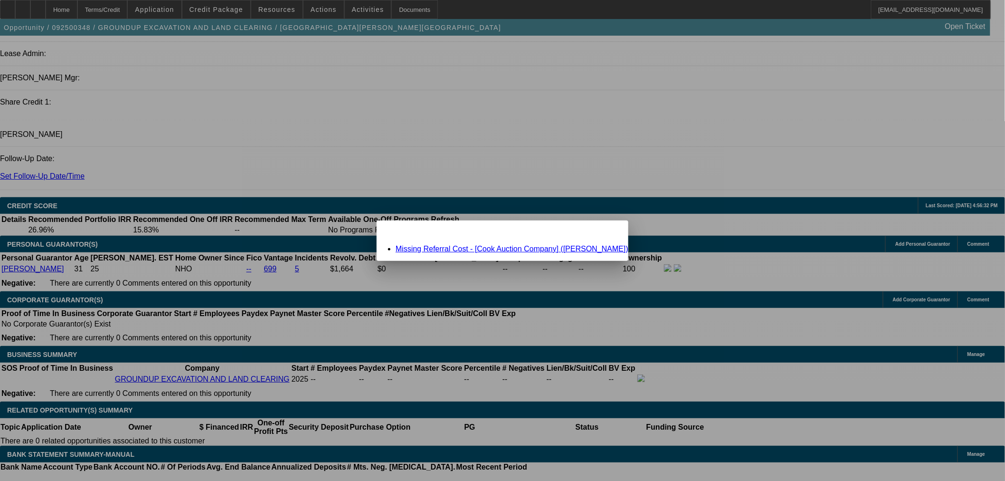
click at [471, 247] on link "Missing Referral Cost - [Cook Auction Company] (Hemme, Kevin)" at bounding box center [512, 249] width 233 height 8
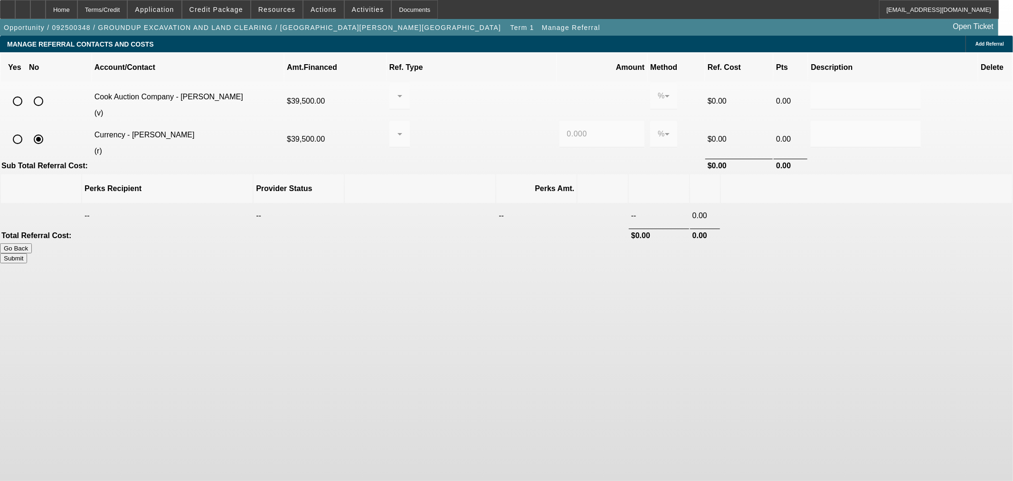
click at [48, 92] on input "radio" at bounding box center [38, 101] width 19 height 19
radio input "true"
click at [410, 87] on mat-form-field at bounding box center [399, 101] width 20 height 37
click at [27, 253] on button "Submit" at bounding box center [13, 258] width 27 height 10
type input "0.000"
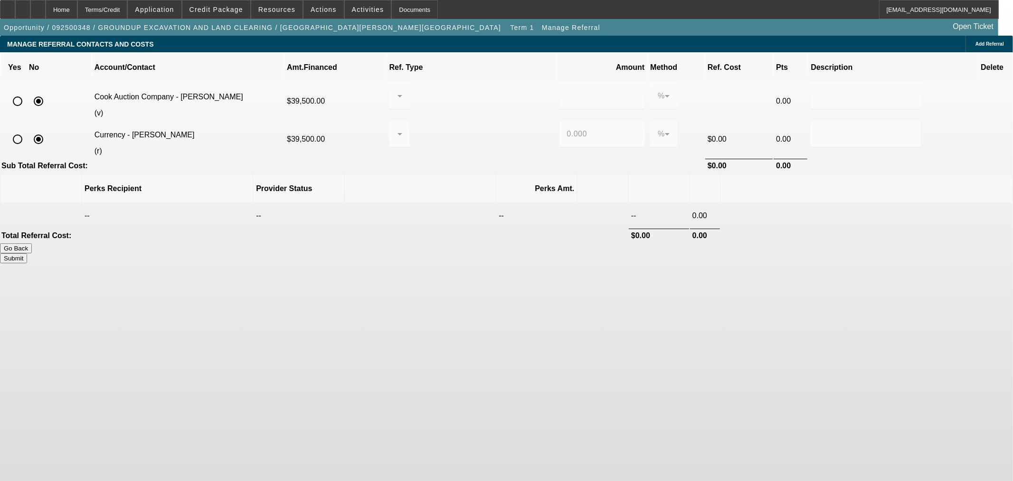
type input "0.000"
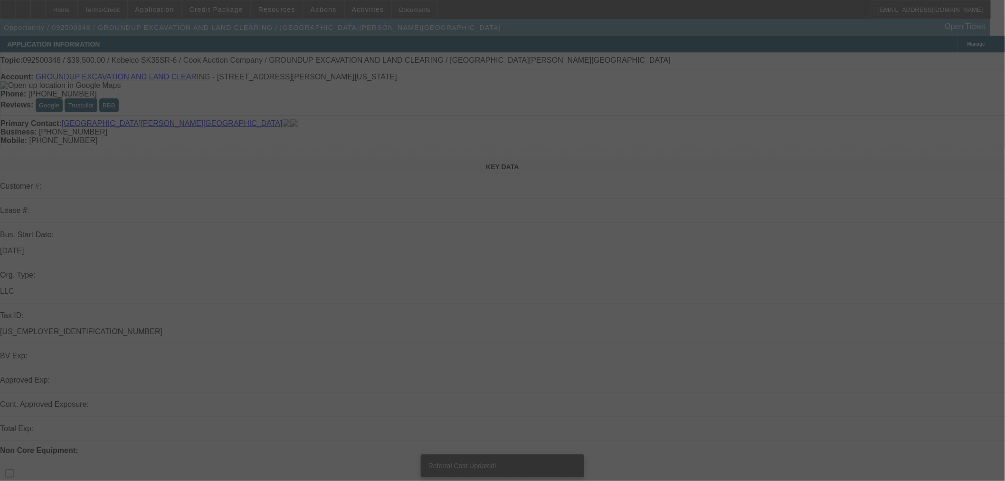
select select "0"
select select "2"
select select "0"
select select "6"
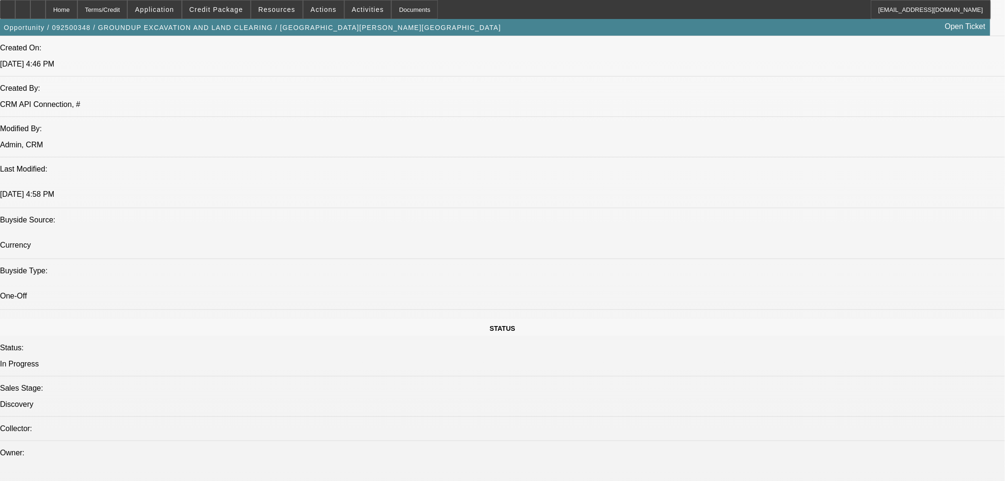
scroll to position [786, 0]
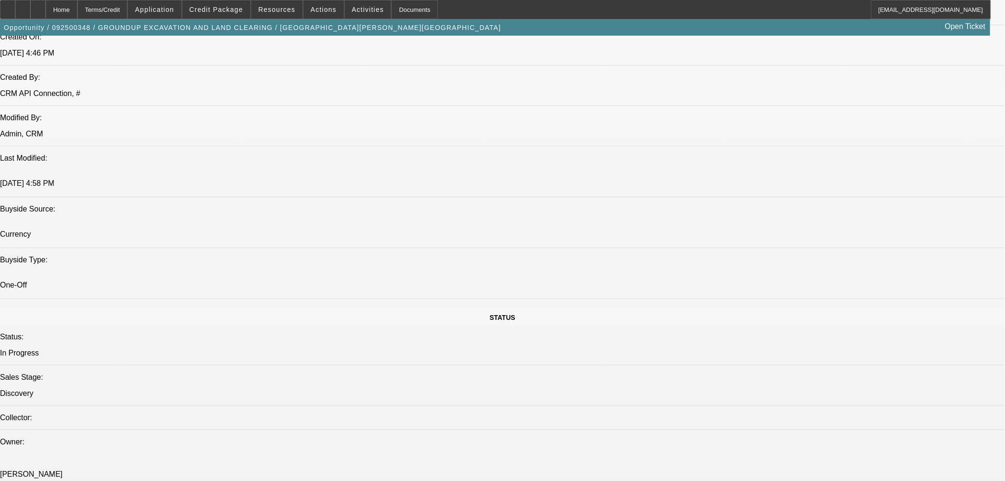
drag, startPoint x: 911, startPoint y: 319, endPoint x: 753, endPoint y: 291, distance: 160.6
copy tr "Lawton is 100% owner if his digging and excavating company, he recently establi…"
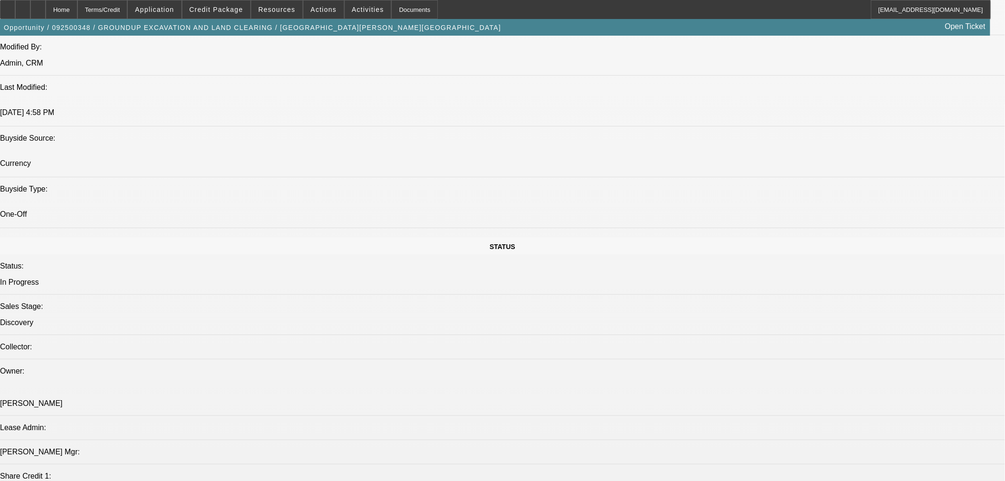
scroll to position [962, 0]
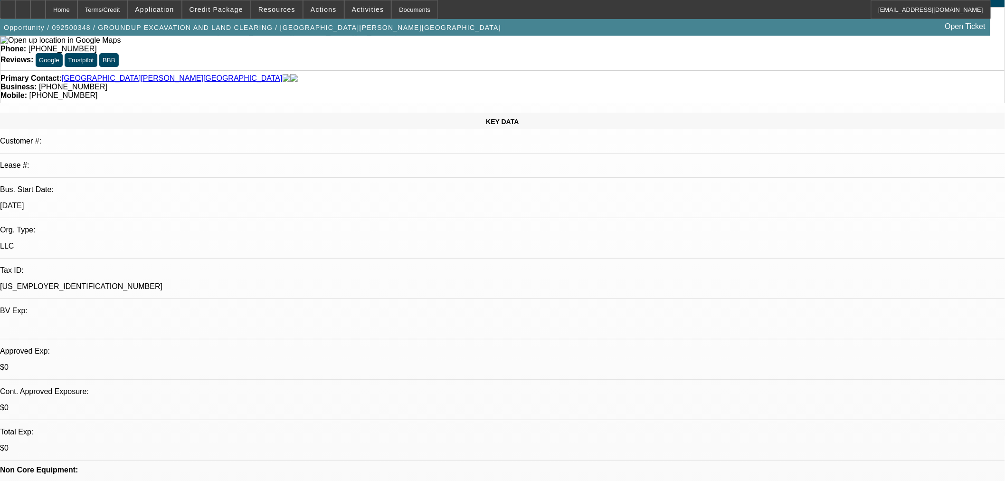
scroll to position [0, 0]
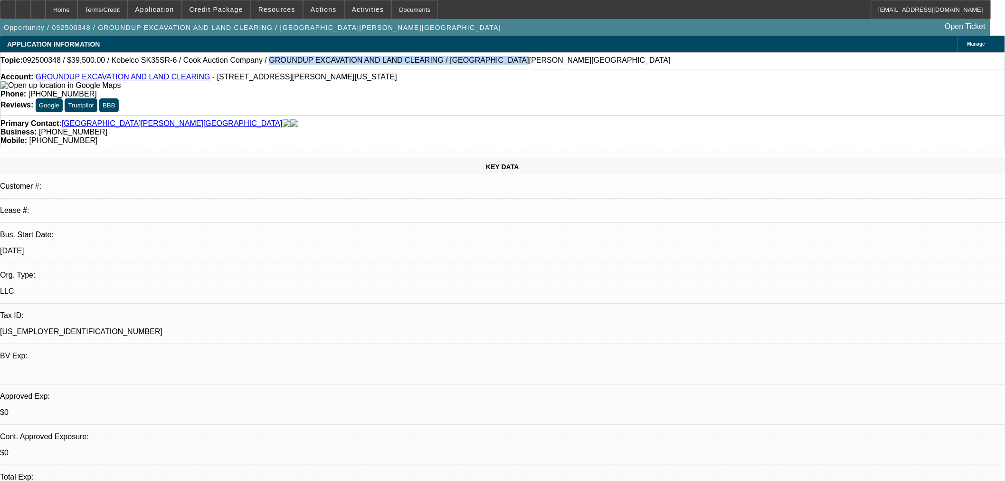
drag, startPoint x: 436, startPoint y: 60, endPoint x: 233, endPoint y: 62, distance: 203.3
click at [233, 62] on div "Topic: 092500348 / $39,500.00 / Kobelco SK35SR-6 / Cook Auction Company / GROUN…" at bounding box center [502, 60] width 1004 height 9
copy span "GROUNDUP EXCAVATION AND LAND CLEARING / Middleton, Lawton"
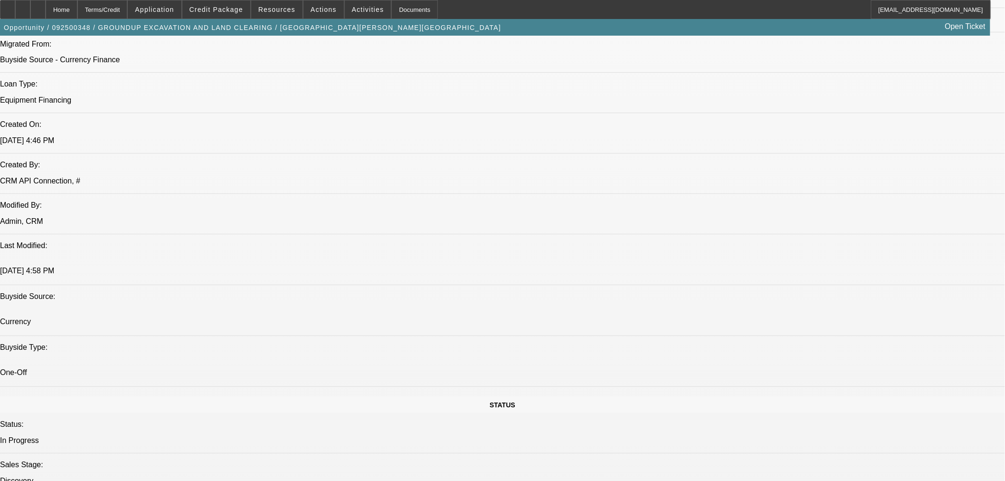
scroll to position [791, 0]
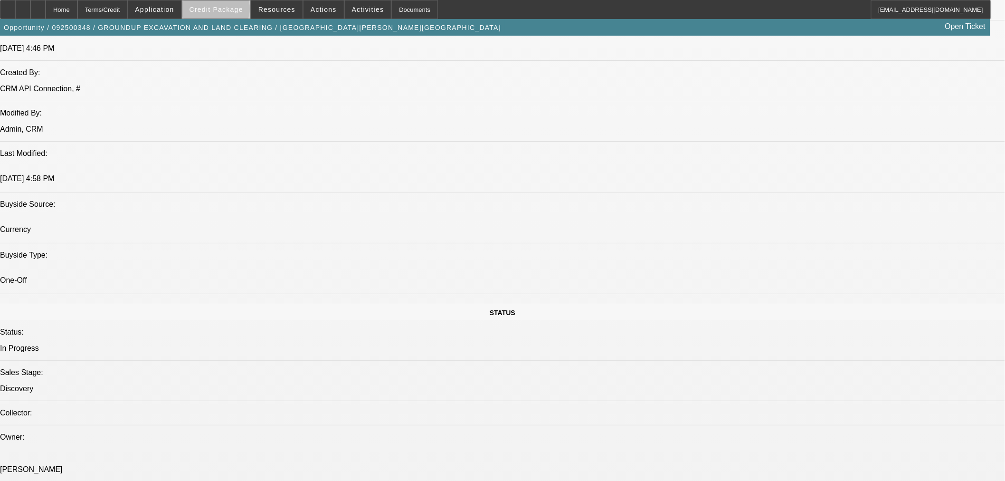
click at [231, 11] on span "Credit Package" at bounding box center [216, 10] width 54 height 8
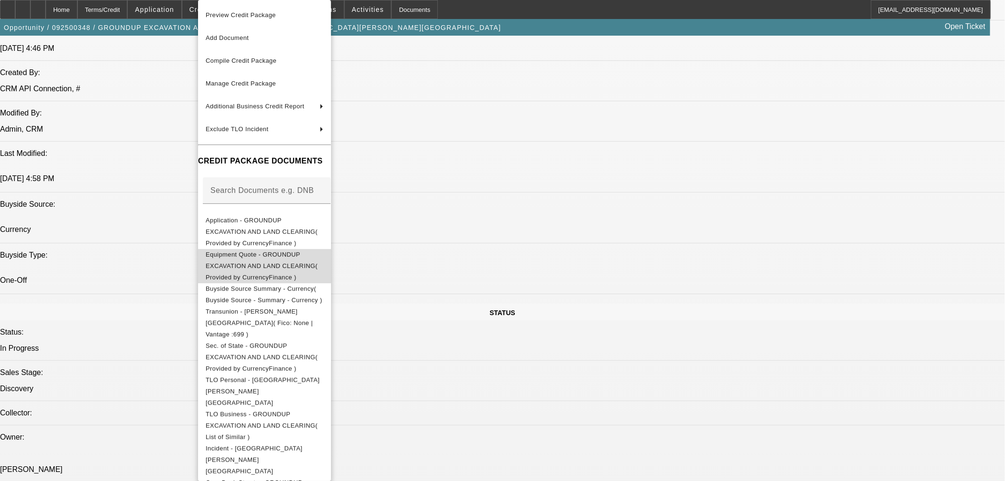
click at [301, 251] on span "Equipment Quote - GROUNDUP EXCAVATION AND LAND CLEARING( Provided by CurrencyFi…" at bounding box center [262, 266] width 112 height 30
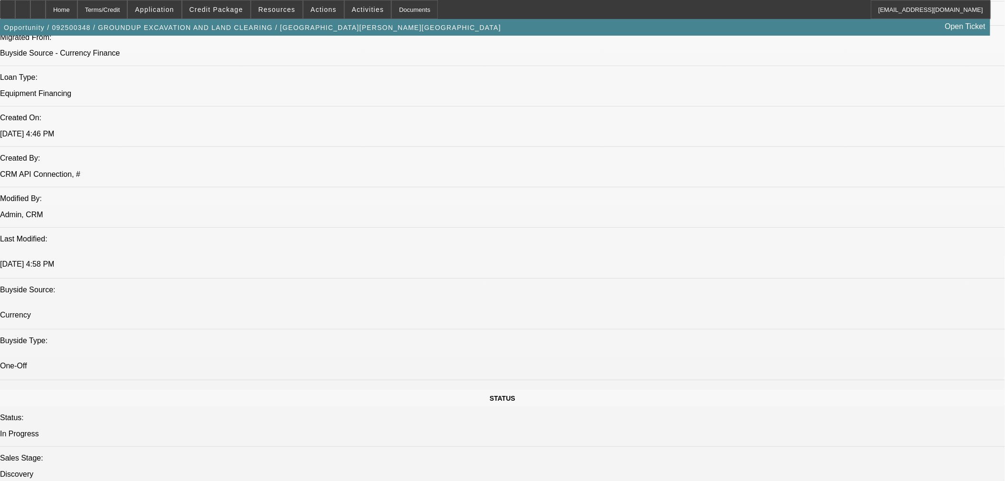
scroll to position [615, 0]
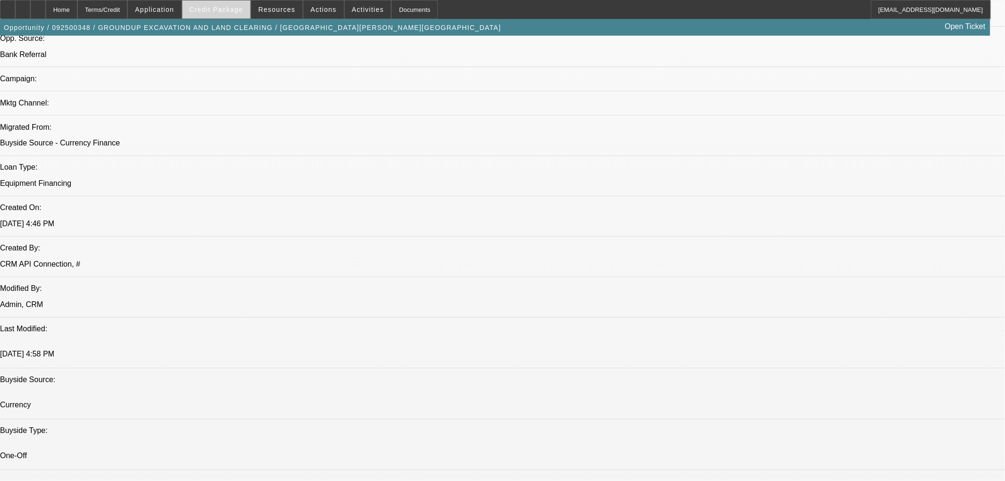
click at [229, 6] on span "Credit Package" at bounding box center [216, 10] width 54 height 8
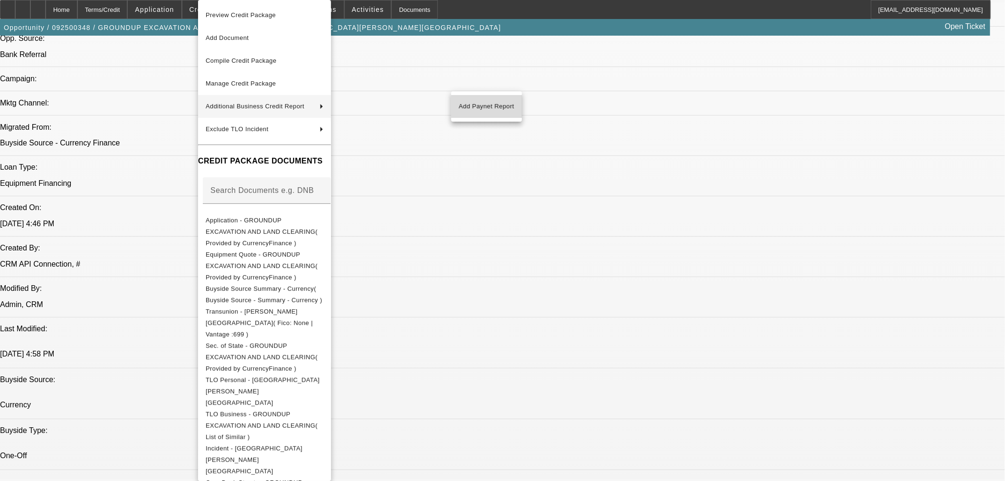
click at [516, 102] on button "Add Paynet Report" at bounding box center [486, 106] width 71 height 23
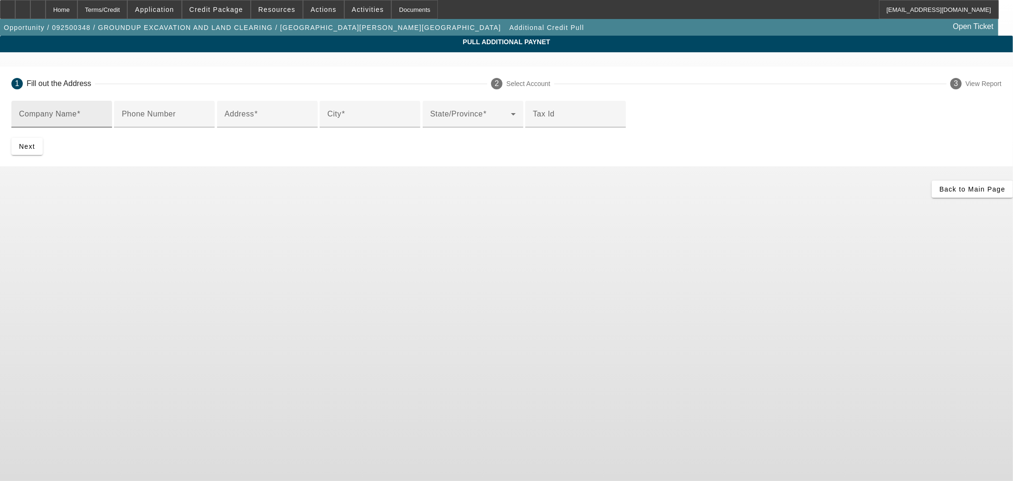
click at [104, 116] on input "Company Name" at bounding box center [61, 117] width 85 height 11
paste input "Cook Auction Co., Inc."
type input "Cook Auction Co., Inc."
click at [310, 123] on input "Address" at bounding box center [267, 117] width 85 height 11
paste input "203 NW 160th Rd"
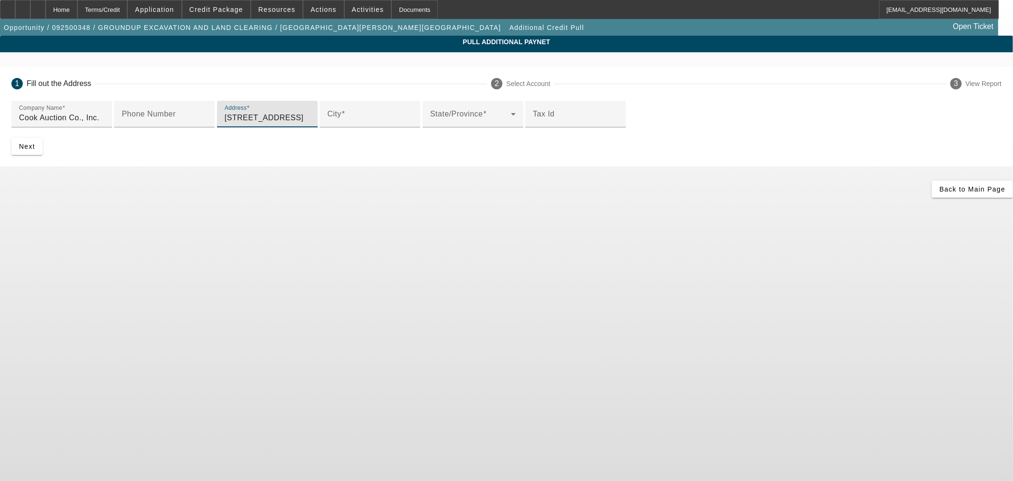
type input "203 NW 160th Rd"
click at [327, 123] on input "City" at bounding box center [369, 117] width 85 height 11
paste input "Clinton"
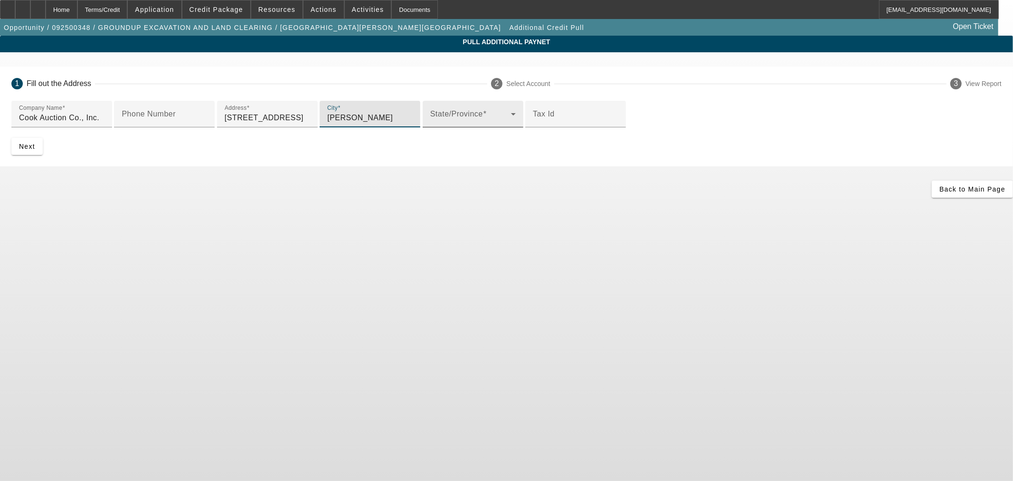
type input "Clinton"
drag, startPoint x: 300, startPoint y: 259, endPoint x: 299, endPoint y: 264, distance: 5.2
click at [430, 127] on div "State/Province" at bounding box center [472, 114] width 85 height 27
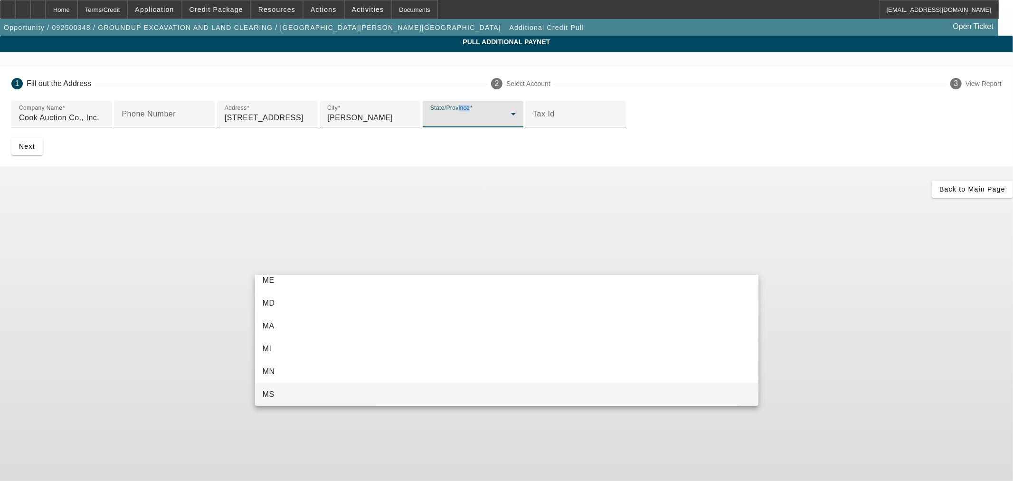
scroll to position [466, 0]
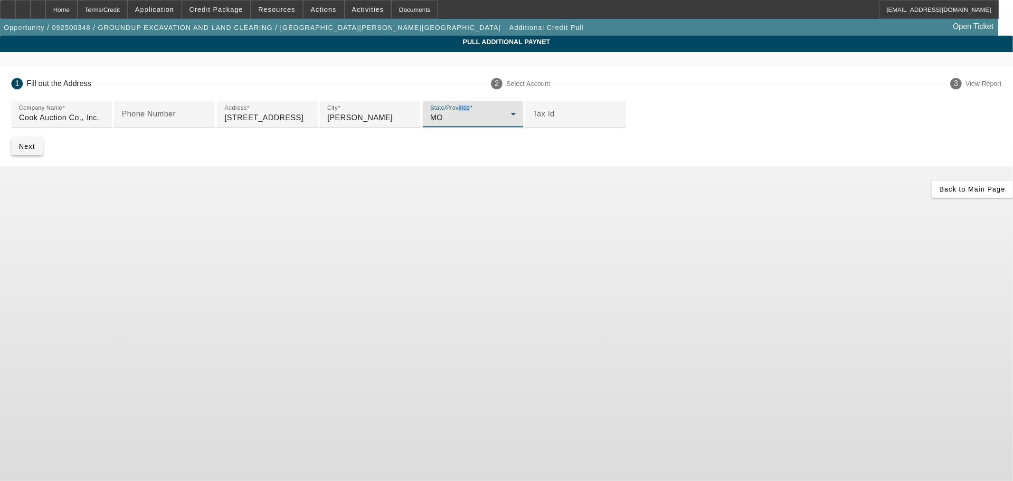
click at [35, 150] on span "Next" at bounding box center [27, 146] width 16 height 8
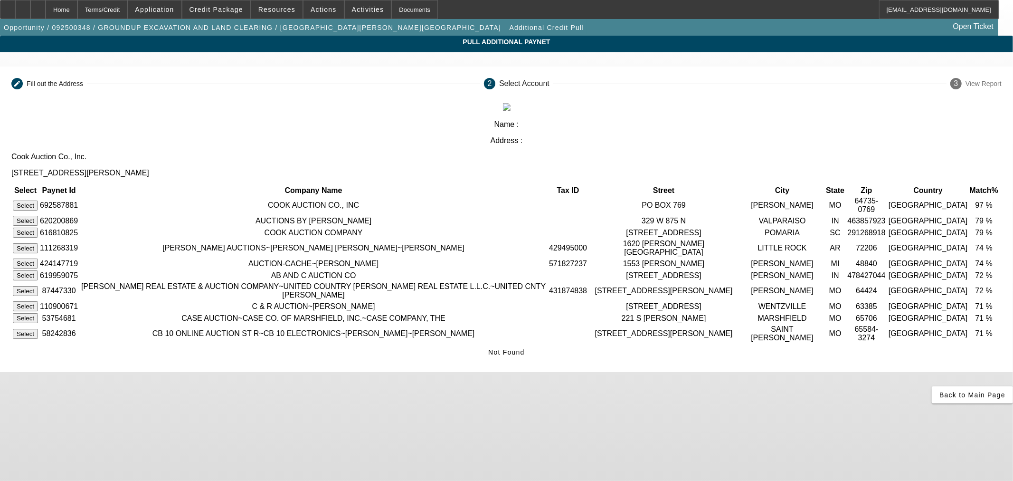
click at [38, 200] on button "Select" at bounding box center [25, 205] width 25 height 10
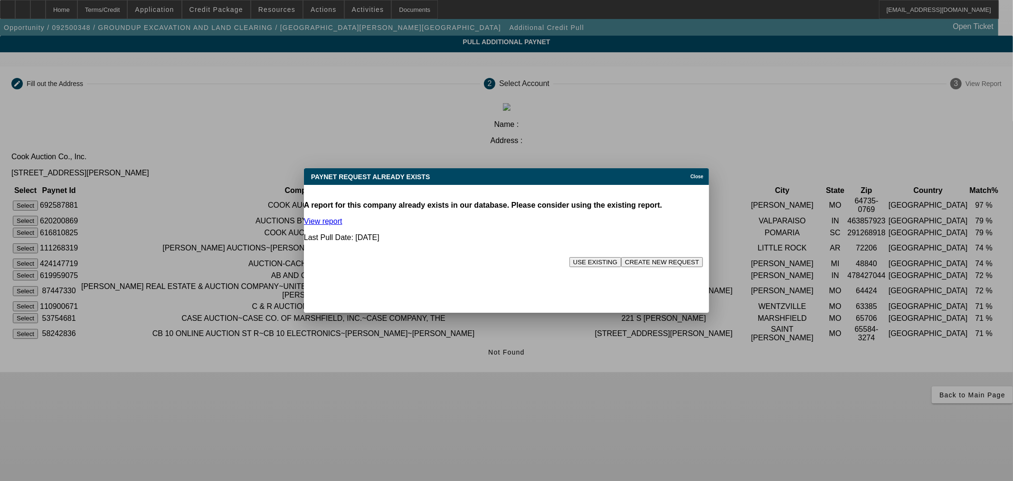
click at [569, 257] on button "USE EXISTING" at bounding box center [595, 262] width 52 height 10
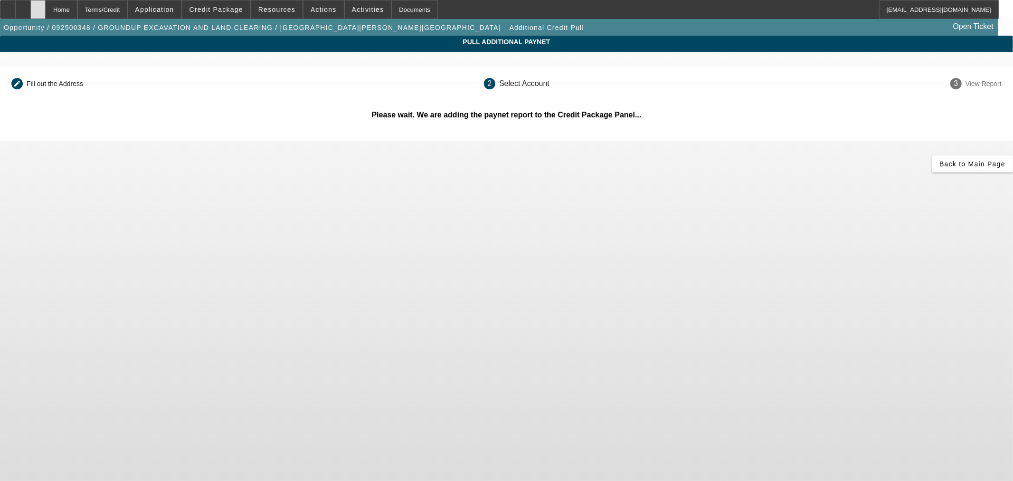
click at [38, 6] on icon at bounding box center [38, 6] width 0 height 0
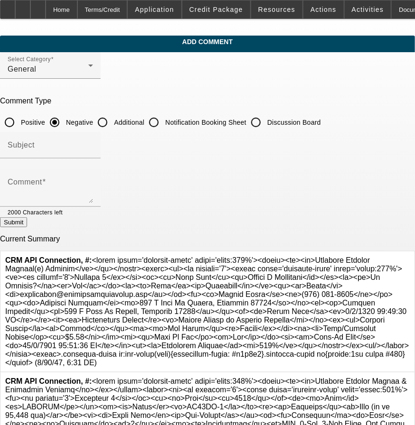
click at [112, 122] on input "Additional" at bounding box center [102, 122] width 19 height 19
radio input "true"
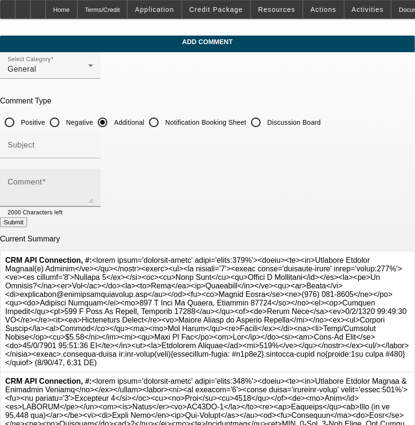
click at [93, 171] on div "Comment" at bounding box center [50, 188] width 85 height 38
paste textarea "[PERSON_NAME] is 100% owner if his digging and excavating company, he recently …"
type textarea "[PERSON_NAME] is 100% owner if his digging and excavating company, he recently …"
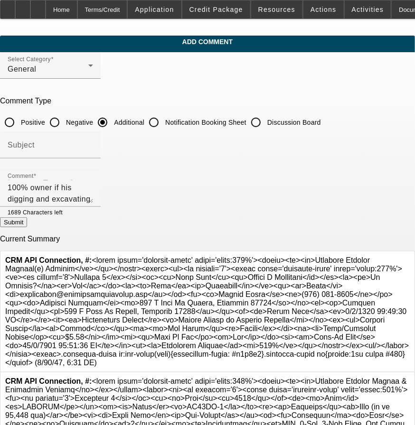
click at [27, 224] on button "Submit" at bounding box center [13, 222] width 27 height 10
radio input "true"
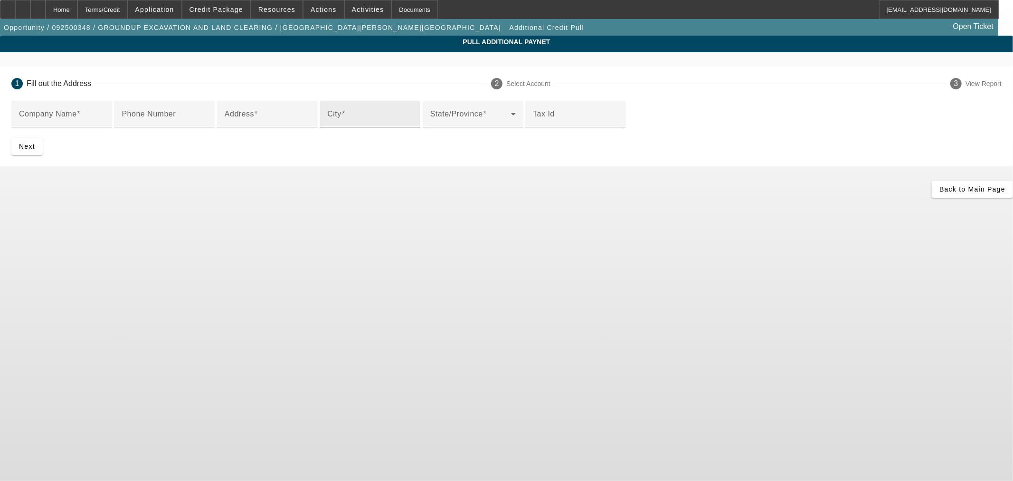
click at [351, 123] on input "City" at bounding box center [369, 117] width 85 height 11
paste input "Clinton"
type input "Clinton"
click at [430, 123] on span at bounding box center [470, 117] width 81 height 11
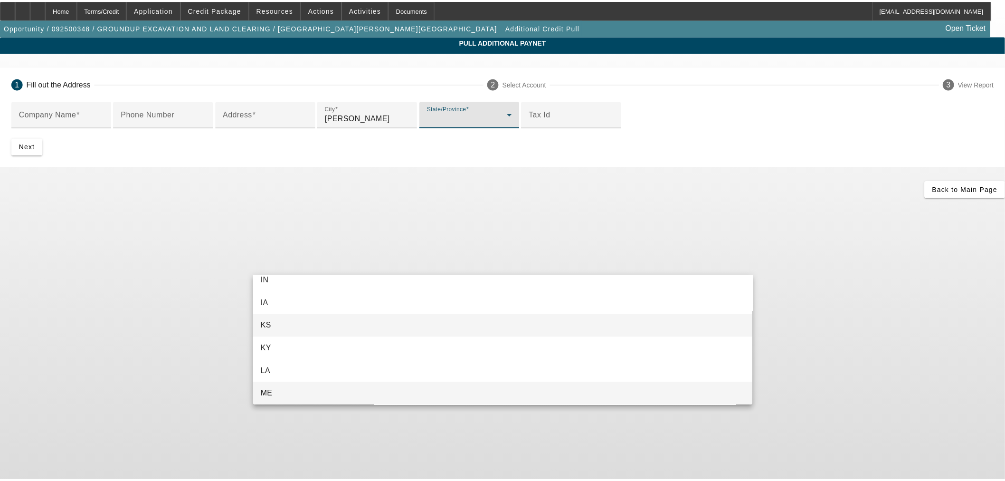
scroll to position [505, 0]
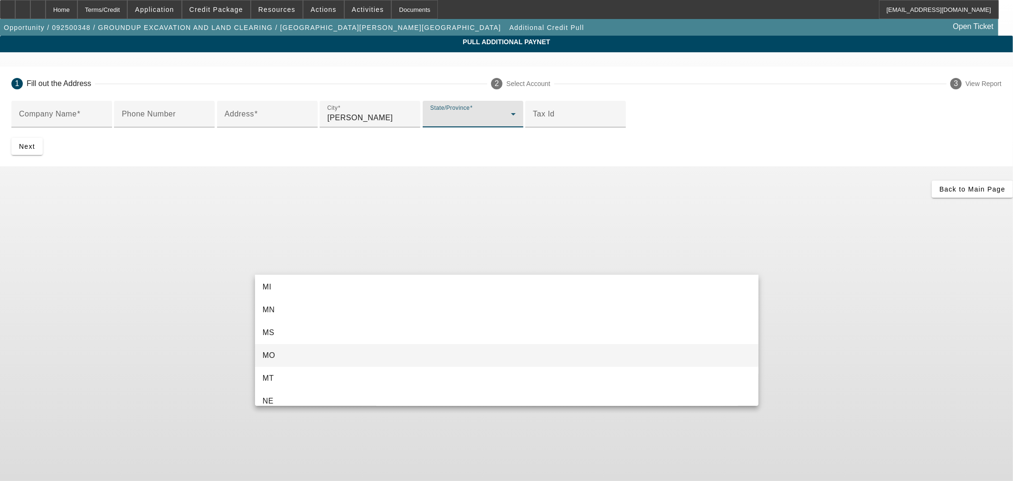
click at [344, 350] on mat-option "MO" at bounding box center [506, 355] width 503 height 23
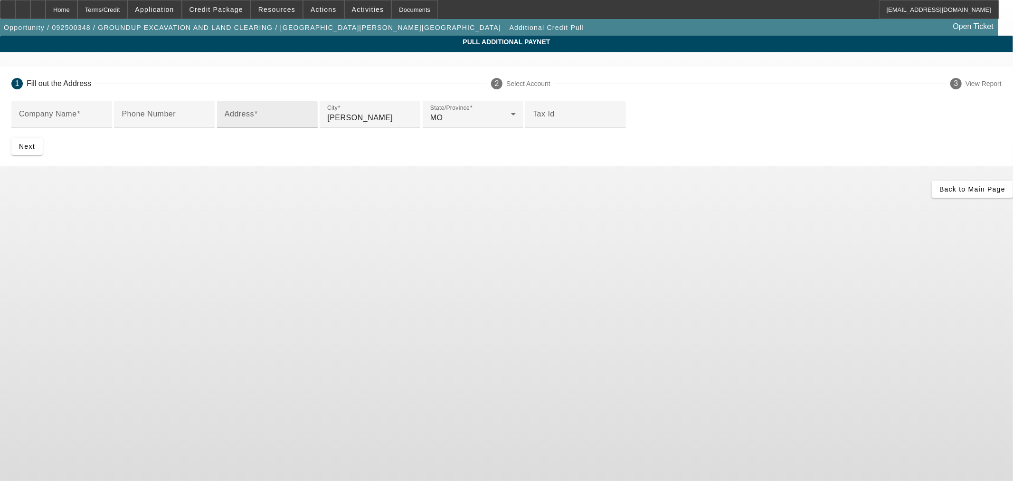
click at [278, 123] on input "Address" at bounding box center [267, 117] width 85 height 11
paste input "203 NW 160th Rd"
type input "203 NW 160th Rd"
click at [104, 124] on div "Company Name" at bounding box center [61, 114] width 85 height 27
click at [104, 119] on input "Company Name" at bounding box center [61, 117] width 85 height 11
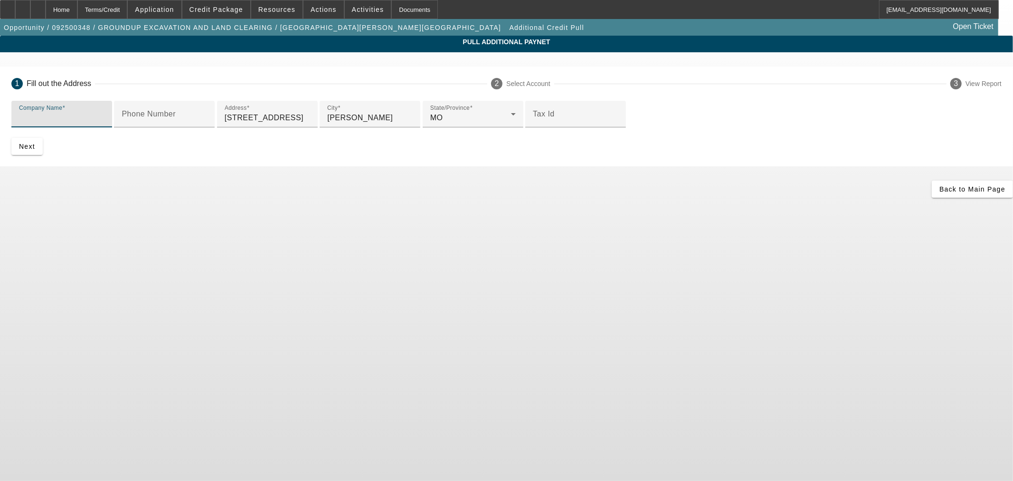
paste input "Cook Auction Co., Inc."
type input "Cook Auction Co., Inc."
click at [43, 158] on span "submit" at bounding box center [26, 146] width 31 height 23
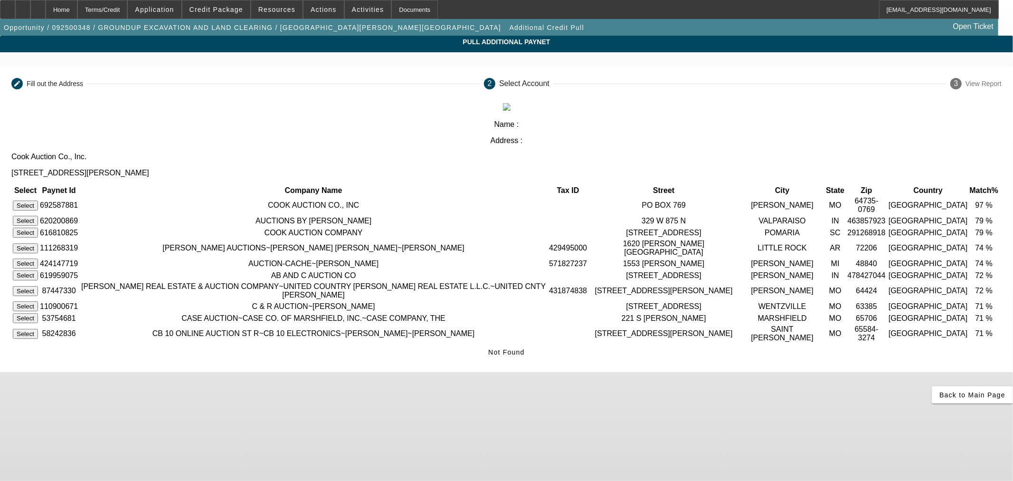
click at [38, 200] on button "Select" at bounding box center [25, 205] width 25 height 10
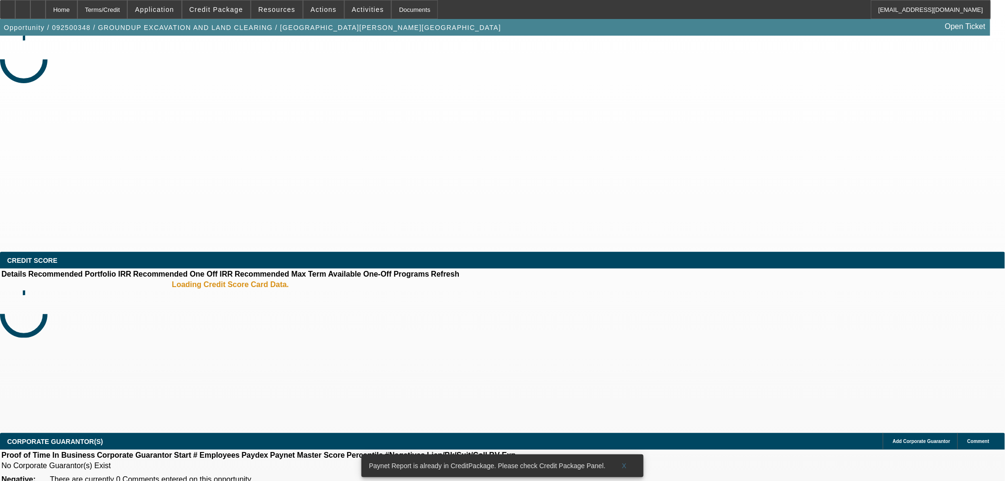
select select "0"
select select "2"
select select "0"
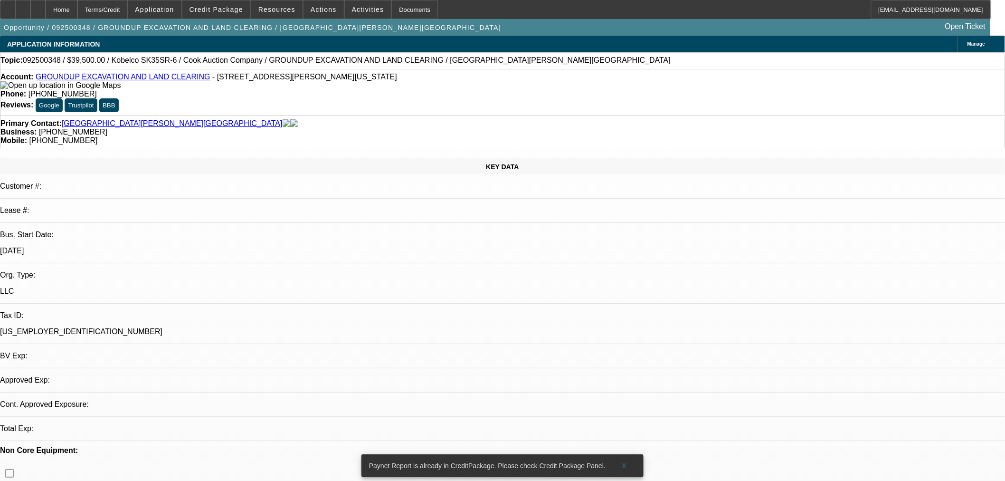
select select "1"
select select "2"
select select "6"
click at [23, 6] on icon at bounding box center [23, 6] width 0 height 0
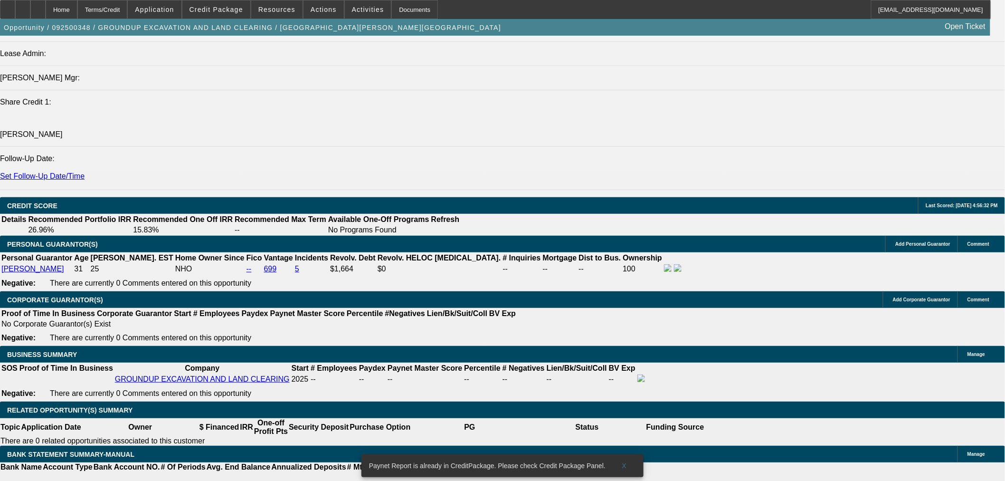
scroll to position [1319, 0]
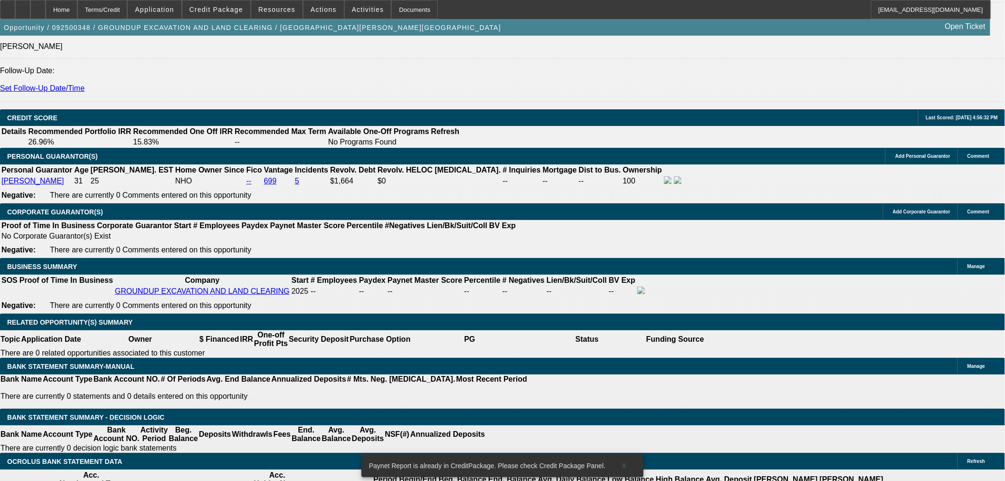
select select "0.15"
type input "$5,925.00"
type input "UNKNOWN"
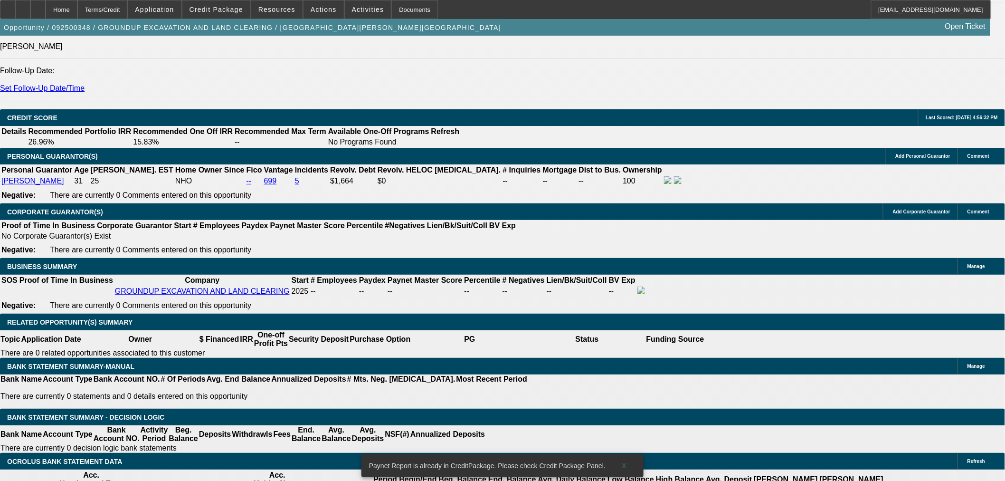
type input "48"
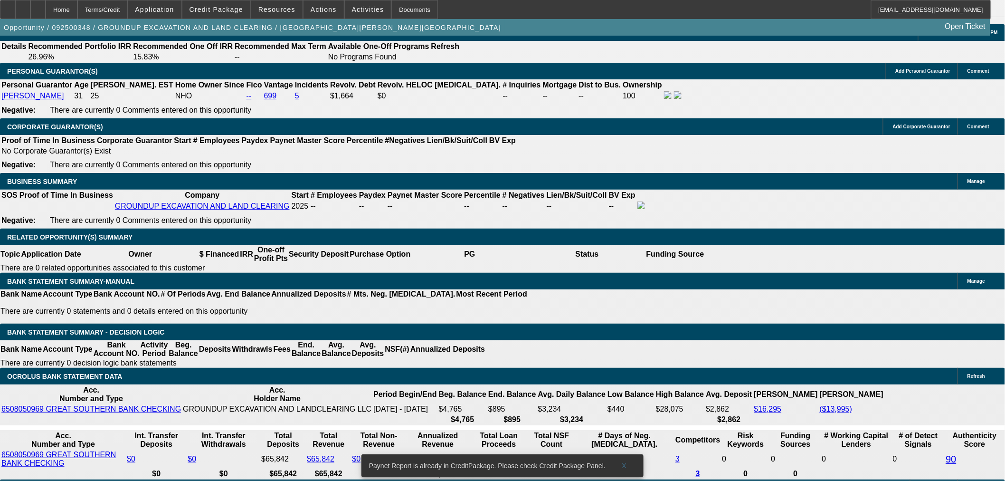
scroll to position [1407, 0]
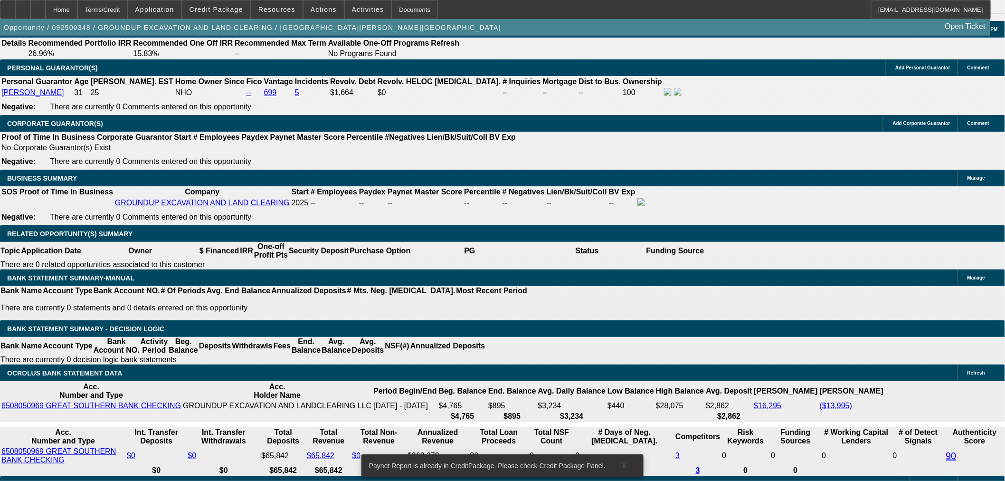
type input "25"
type input "$1,456.82"
type input "$728.41"
type input "$2,226.50"
type input "$1,113.25"
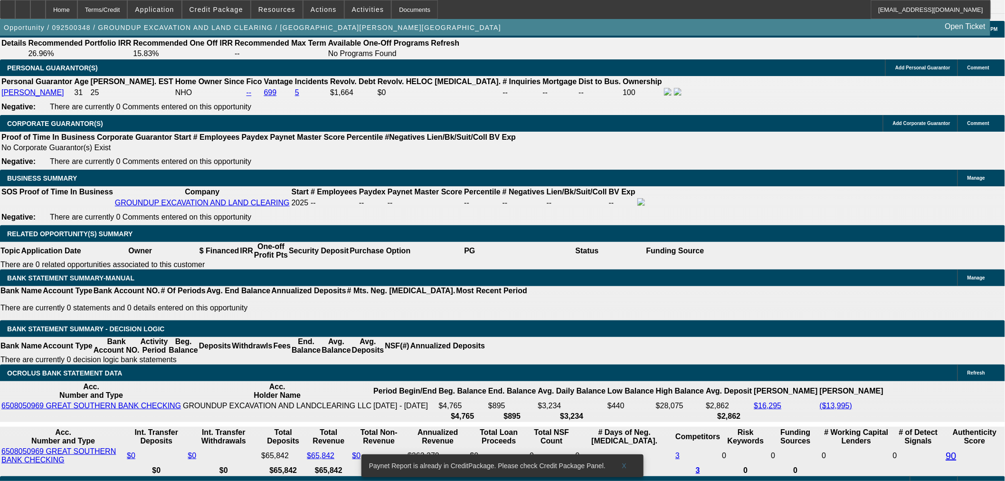
type input "25"
drag, startPoint x: 171, startPoint y: 197, endPoint x: 203, endPoint y: 197, distance: 31.8
type input "112"
type input "$224.00"
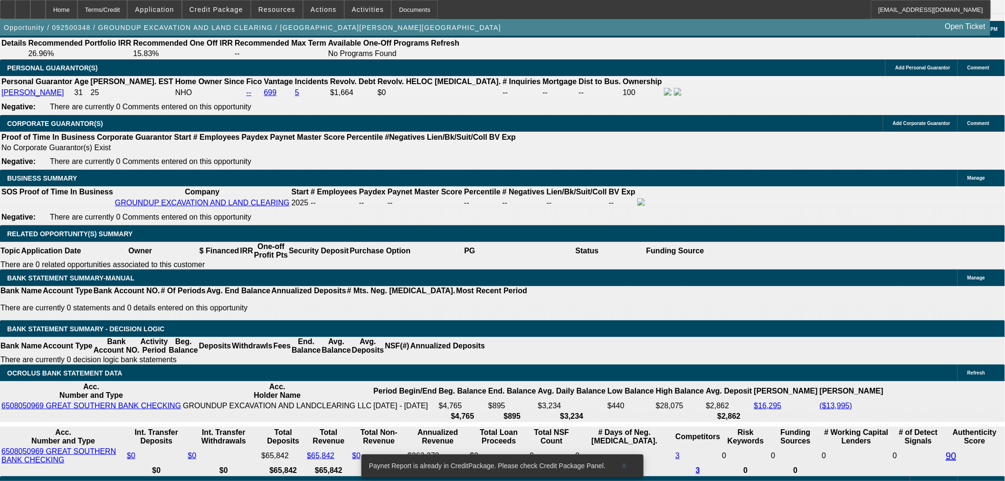
type input "1125"
type input "$2,250.00"
type input "25.6"
type input "$1,125.00"
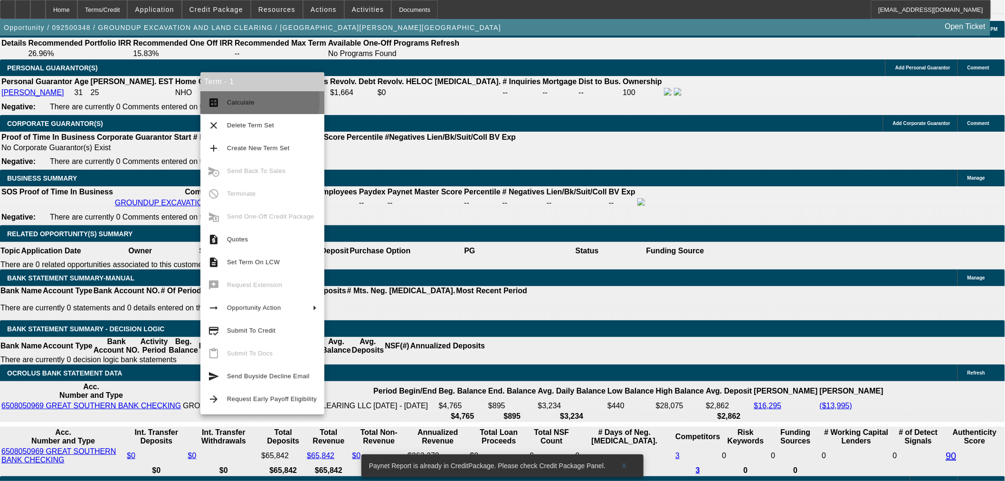
drag, startPoint x: 246, startPoint y: 101, endPoint x: 520, endPoint y: 170, distance: 283.0
click at [247, 101] on span "Calculate" at bounding box center [241, 102] width 28 height 7
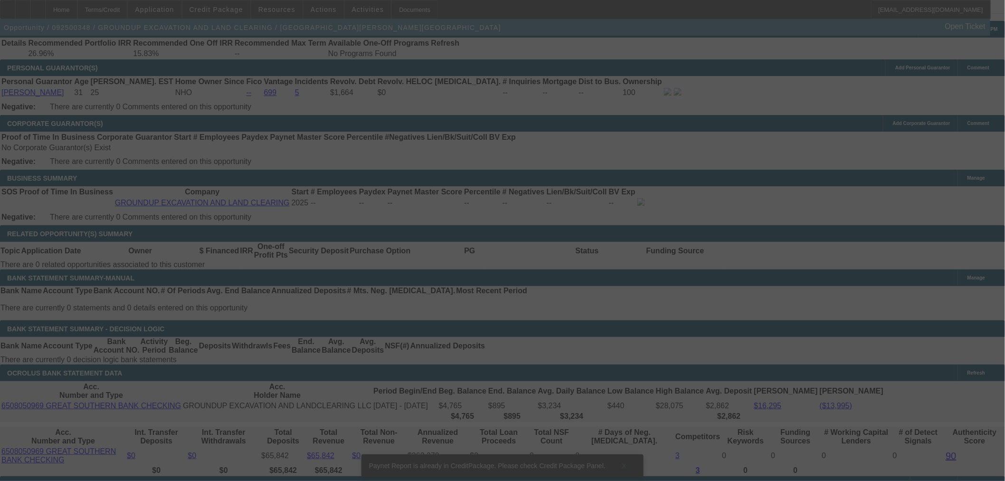
select select "0.15"
select select "2"
select select "0"
select select "6"
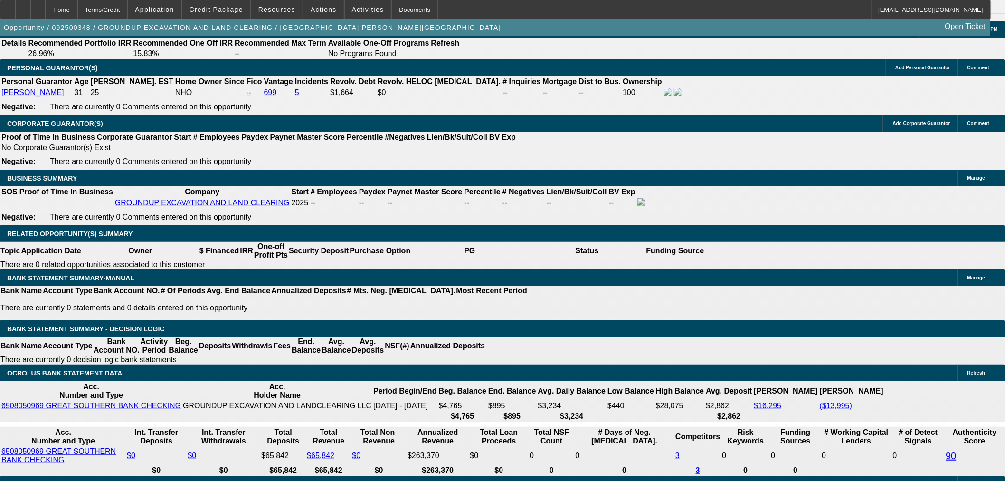
scroll to position [1402, 0]
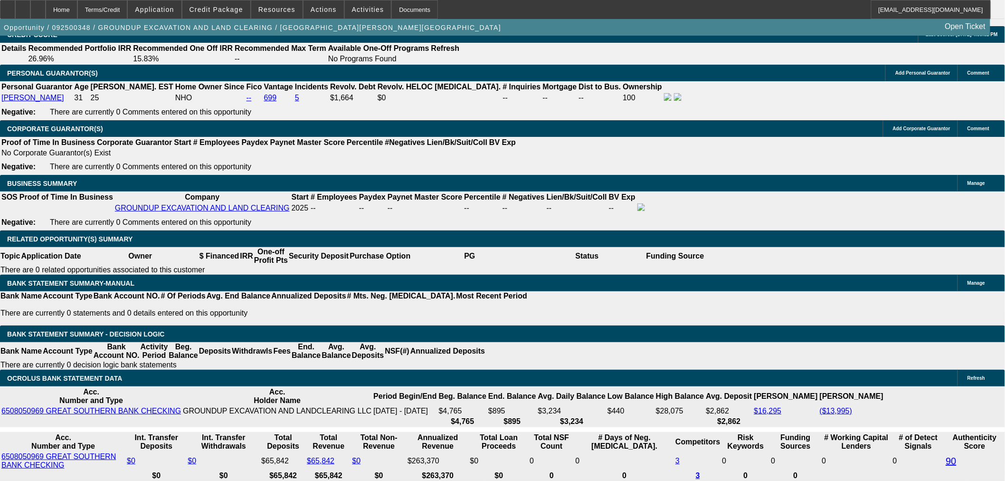
drag, startPoint x: 180, startPoint y: 205, endPoint x: 230, endPoint y: 210, distance: 49.7
type input "111"
type input "$222.00"
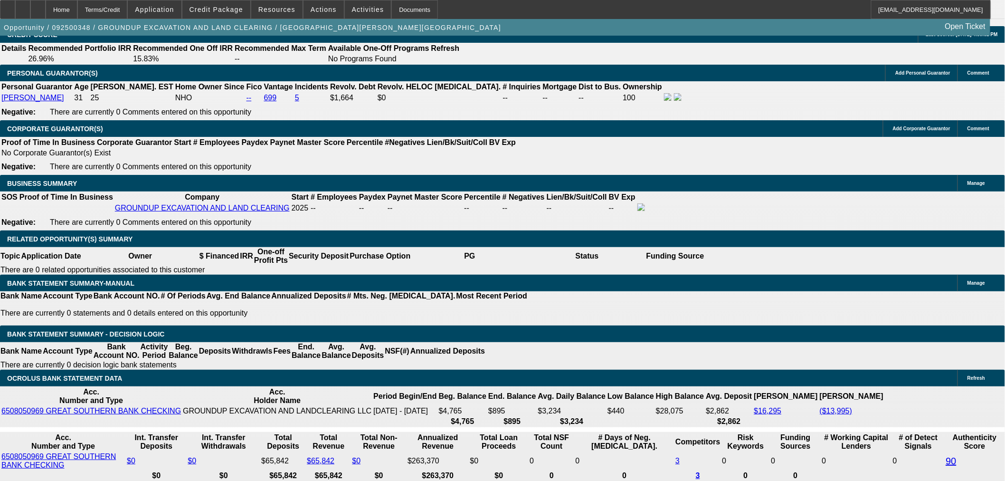
type input "UNKNOWN"
type input "1110"
type input "$2,220.00"
type input "24.8"
type input "$1,110.00"
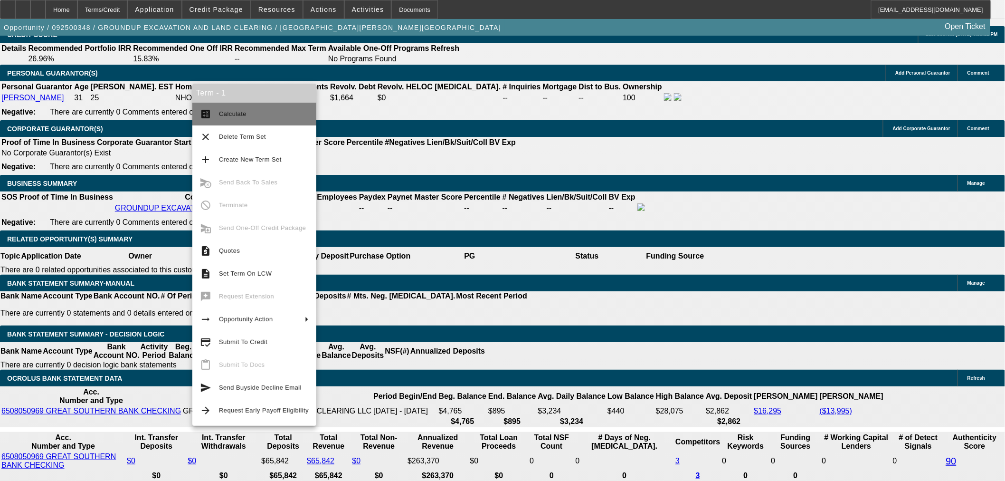
click at [238, 113] on span "Calculate" at bounding box center [233, 113] width 28 height 7
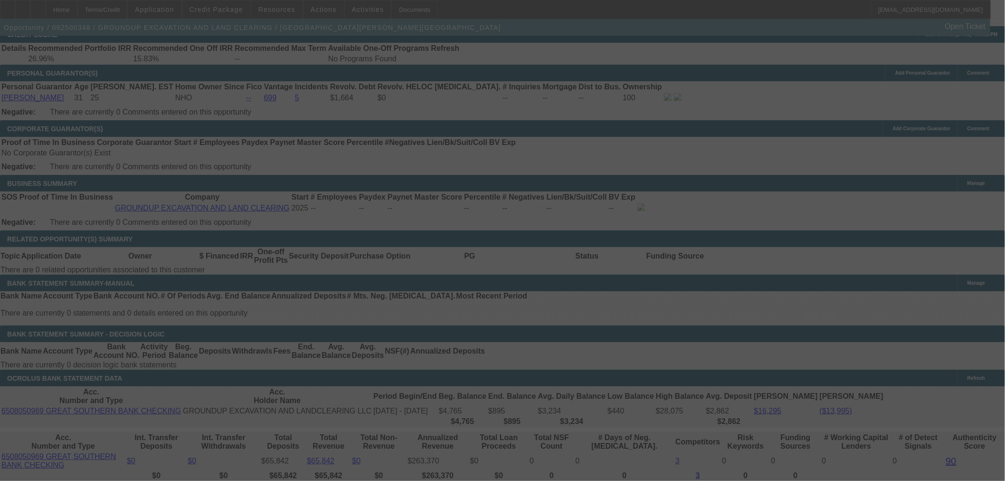
select select "0.15"
select select "2"
select select "0"
select select "6"
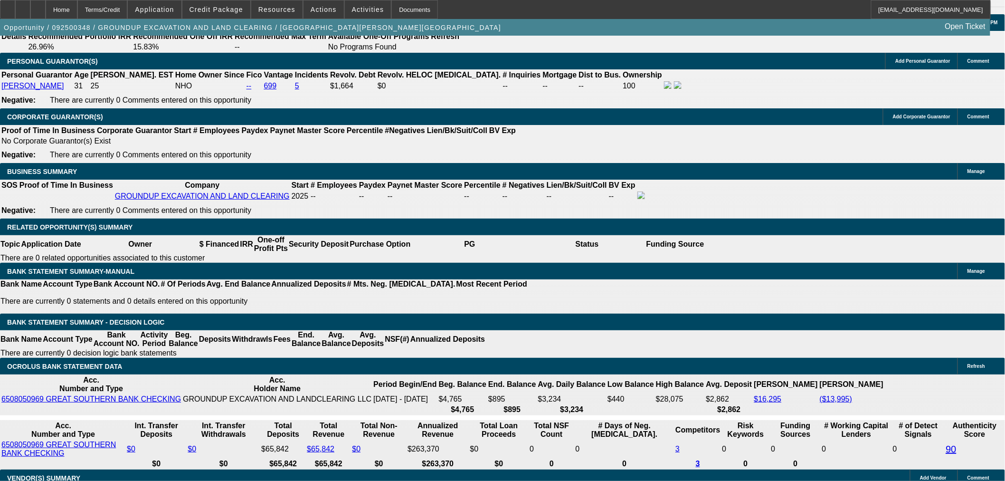
scroll to position [1226, 0]
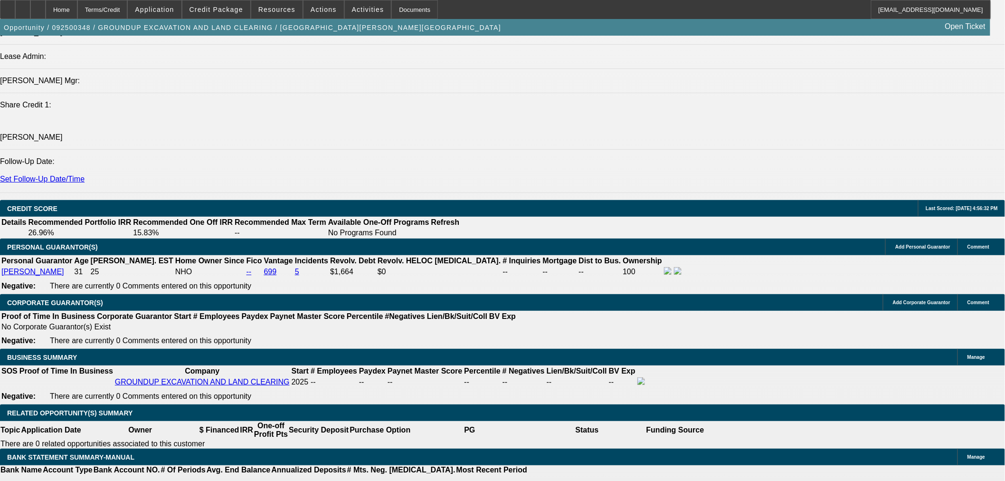
scroll to position [1313, 0]
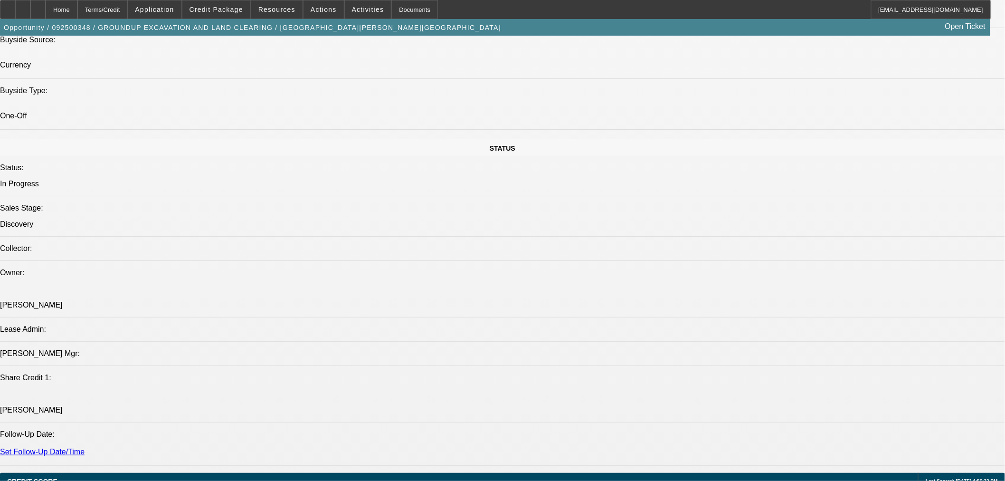
scroll to position [1138, 0]
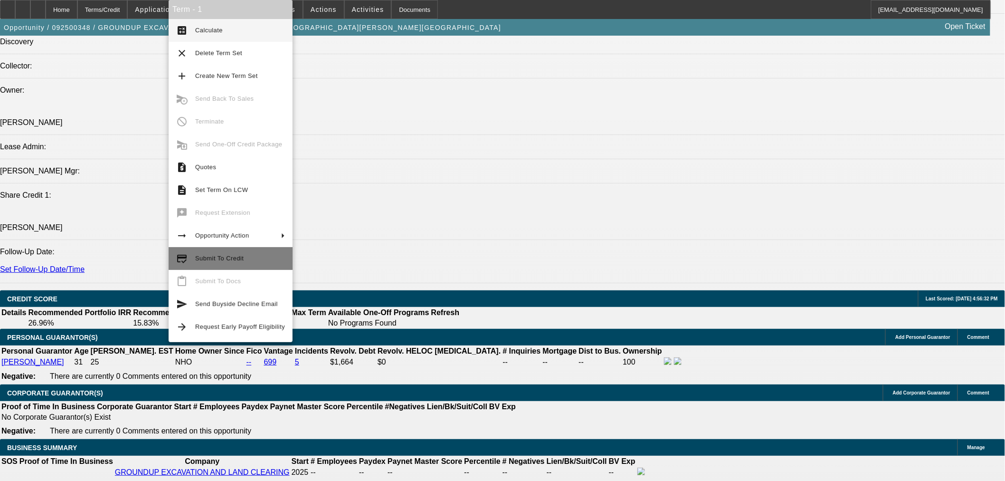
click at [244, 260] on span "Submit To Credit" at bounding box center [240, 258] width 90 height 11
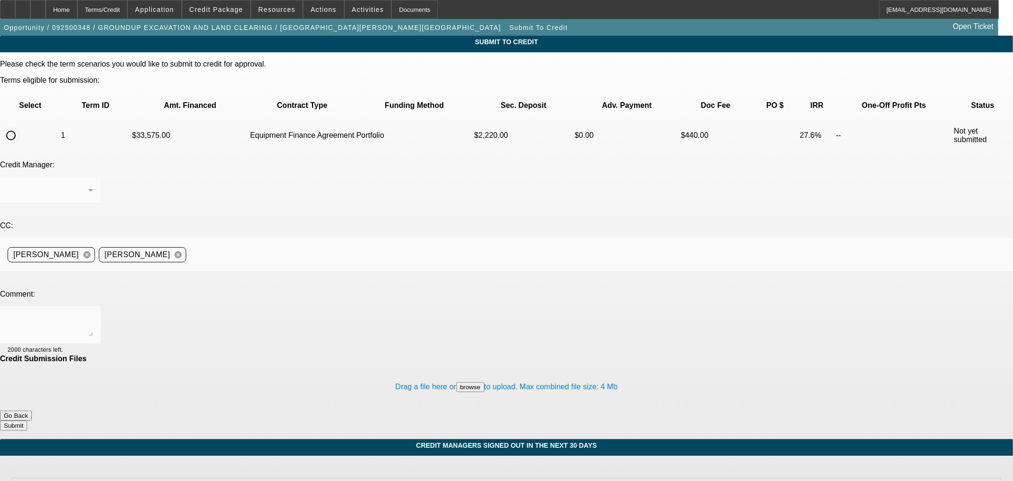
click at [20, 126] on input "radio" at bounding box center [10, 135] width 19 height 19
radio input "true"
click at [88, 184] on div "Arida, George" at bounding box center [48, 189] width 81 height 11
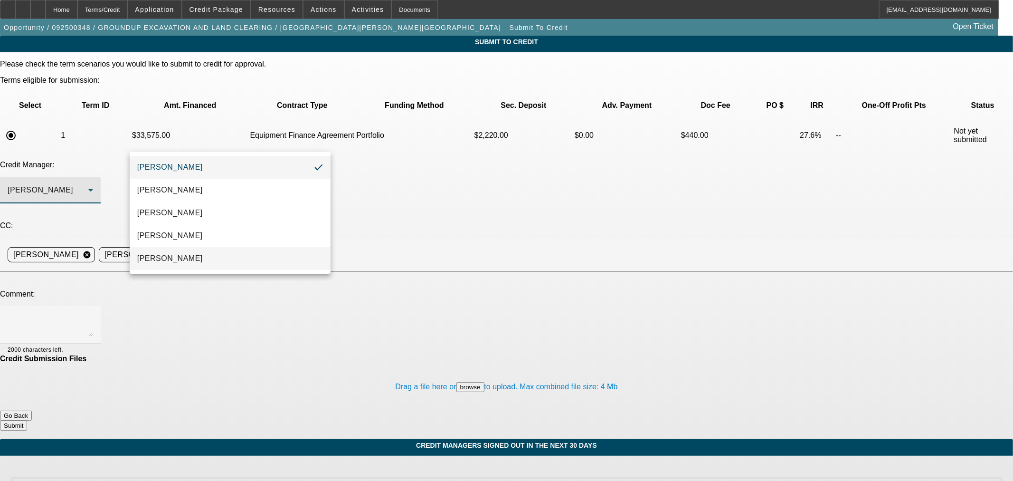
click at [258, 262] on mat-option "Oliva, Samuel" at bounding box center [230, 258] width 201 height 23
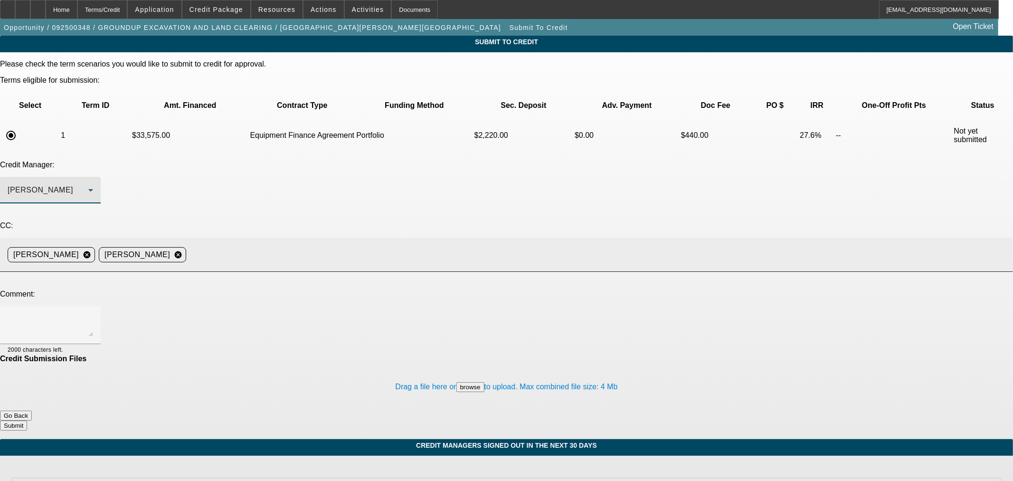
click at [326, 245] on input at bounding box center [596, 254] width 812 height 19
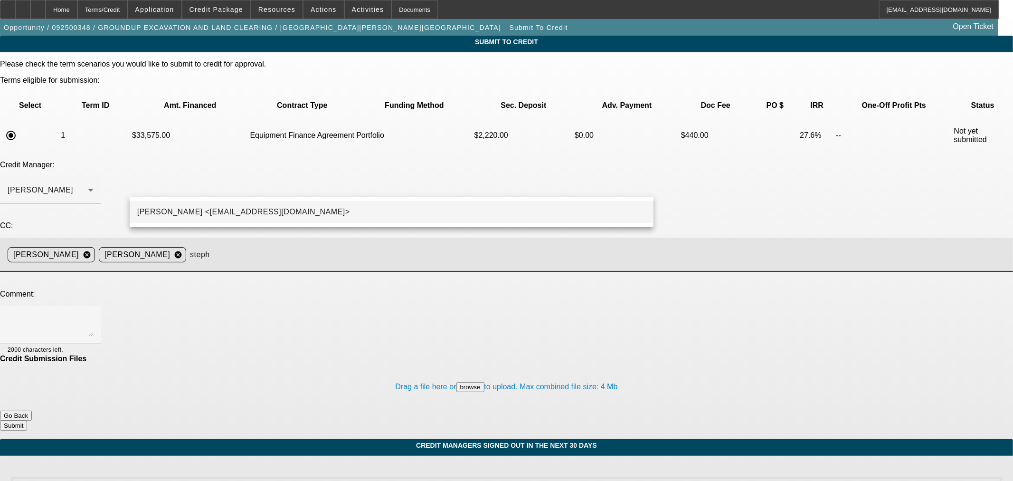
type input "steph"
click at [353, 211] on mat-option "Stephanie Richards <srichards@beaconfunding.com>" at bounding box center [392, 211] width 524 height 23
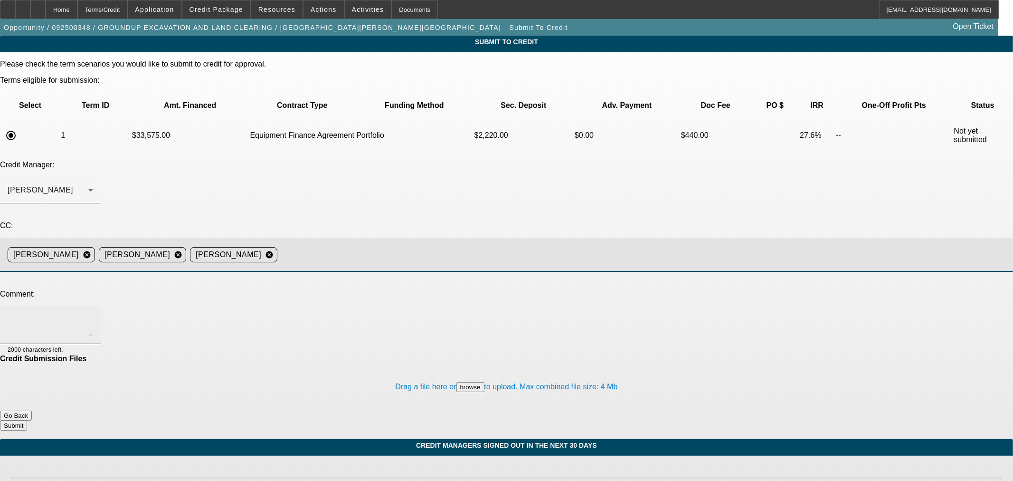
click at [93, 313] on textarea at bounding box center [50, 324] width 85 height 23
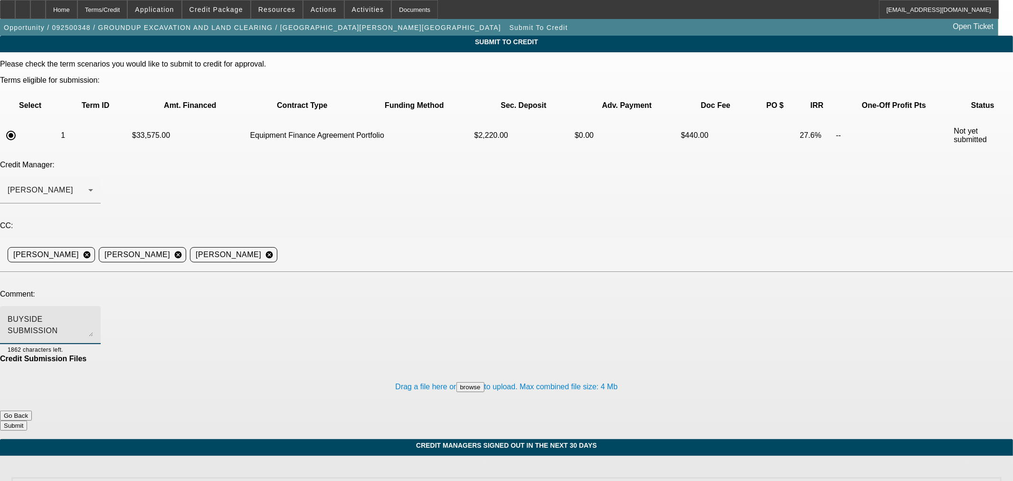
click at [93, 313] on textarea "BUYSIDE SUBMISSION CURRENCY - Sam, please consider this excavator purchase. PG …" at bounding box center [50, 324] width 85 height 23
click at [93, 313] on textarea "BUYSIDE SUBMISSION CURRENCY - Sam, please consider this excavator purchase for …" at bounding box center [50, 324] width 85 height 23
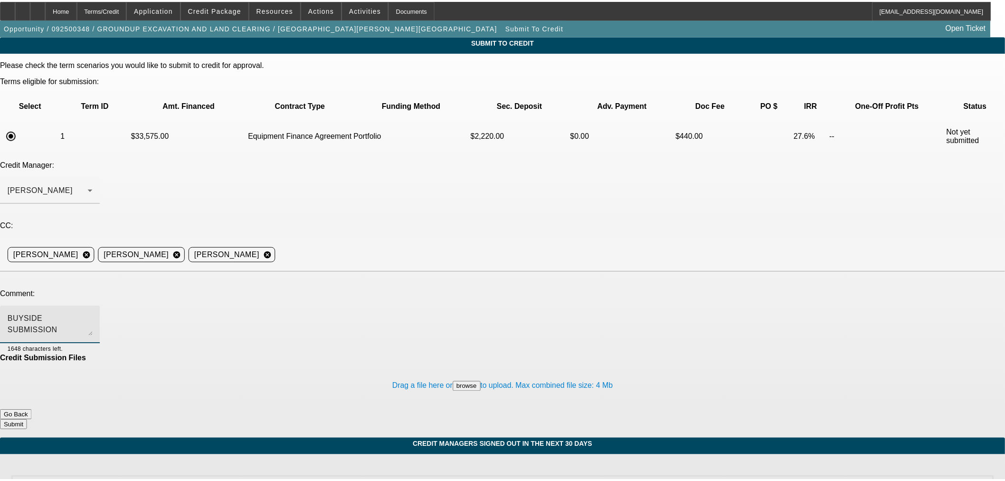
scroll to position [9, 0]
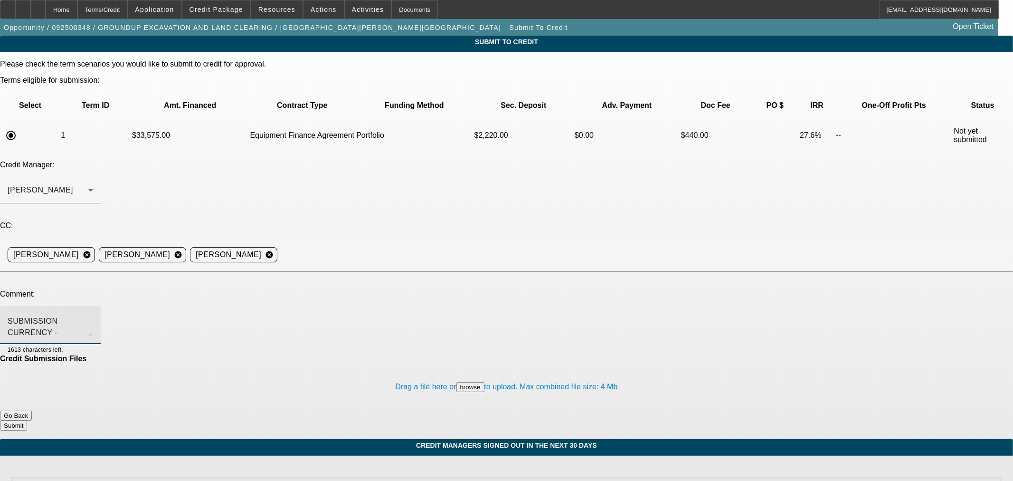
type textarea "BUYSIDE SUBMISSION CURRENCY - Sam, please consider this excavator purchase for …"
click at [27, 420] on button "Submit" at bounding box center [13, 425] width 27 height 10
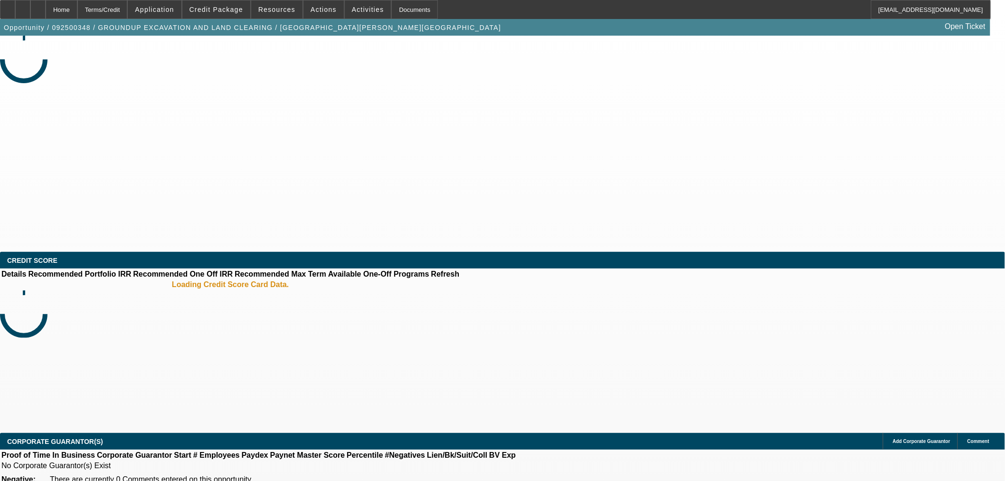
select select "0.15"
select select "2"
select select "0"
select select "6"
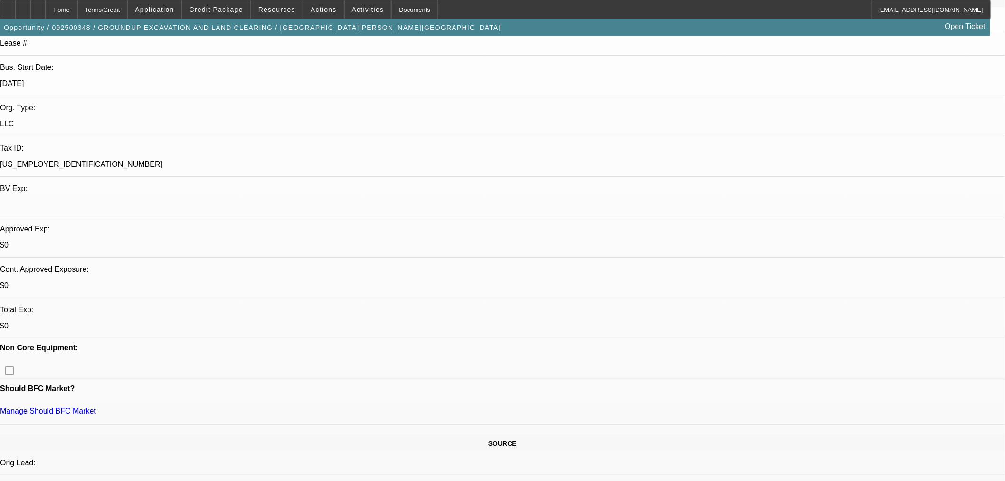
scroll to position [176, 0]
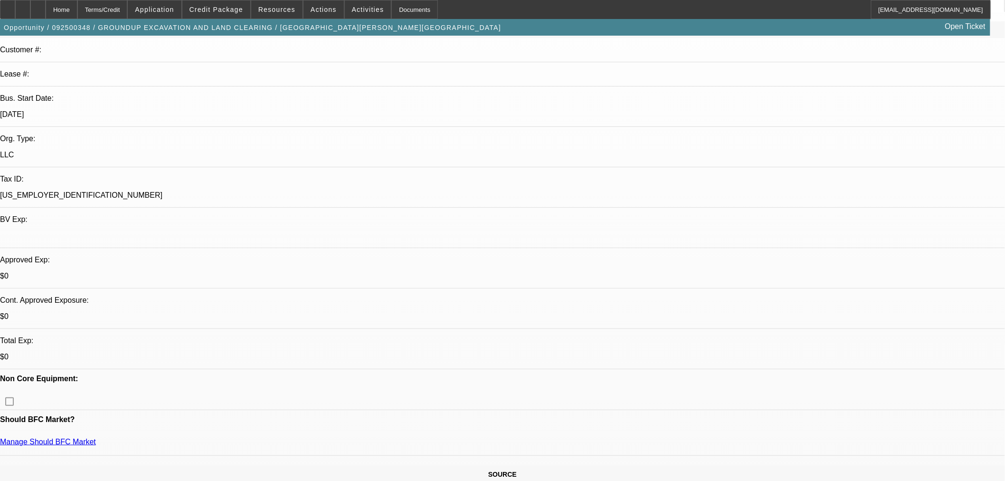
scroll to position [88, 0]
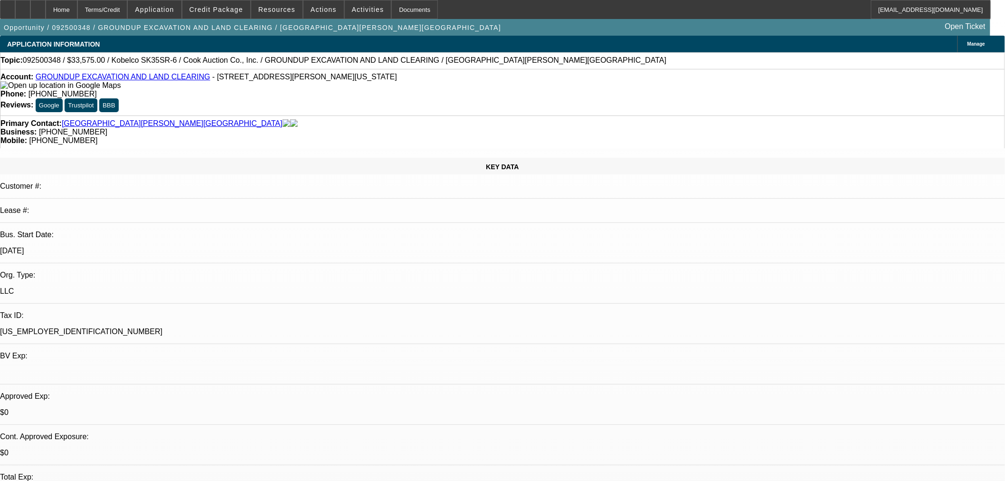
drag, startPoint x: 856, startPoint y: 395, endPoint x: 758, endPoint y: 394, distance: 98.3
copy td "trevor-ryan@gocurrency.com"
drag, startPoint x: 424, startPoint y: 63, endPoint x: 230, endPoint y: 64, distance: 194.2
click at [230, 64] on div "Topic: 092500348 / $33,575.00 / Kobelco SK35SR-6 / Cook Auction Co., Inc. / GRO…" at bounding box center [502, 60] width 1004 height 9
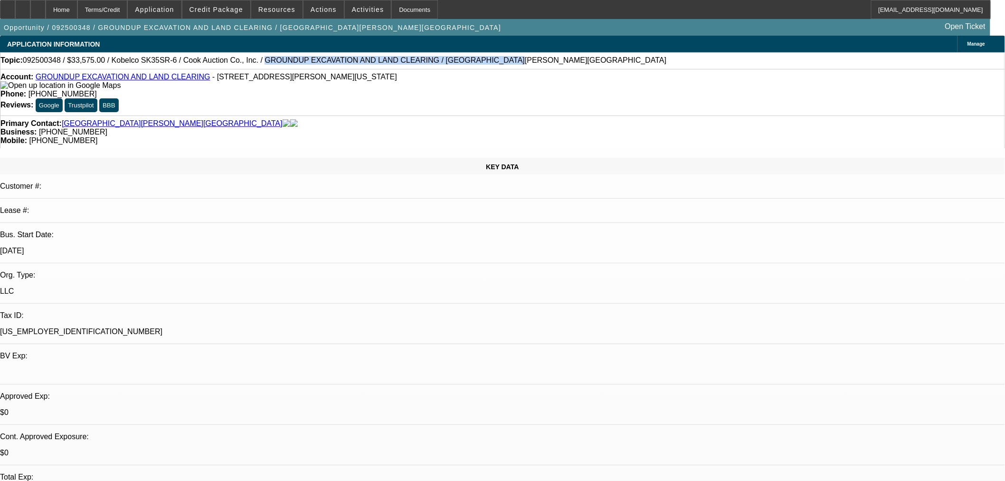
copy span "GROUNDUP EXCAVATION AND LAND CLEARING / Middleton, Lawton"
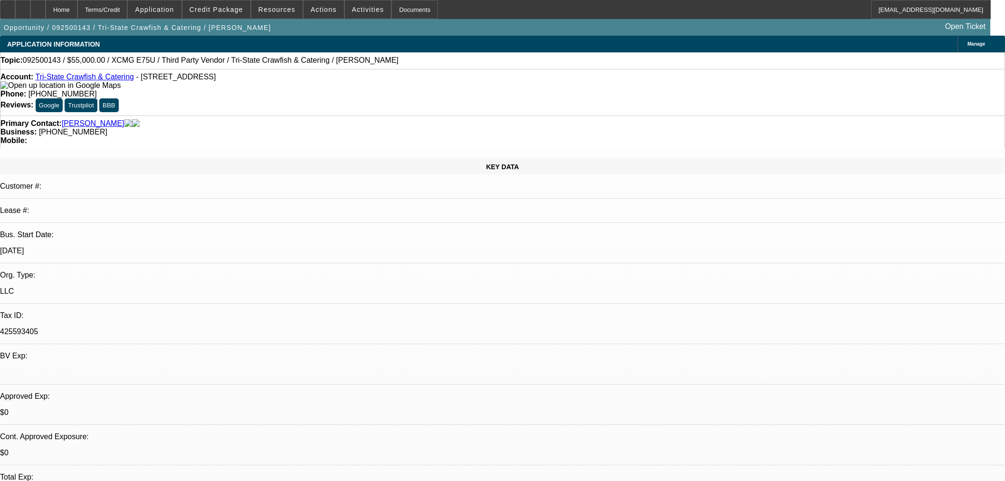
select select "0"
select select "2"
select select "0.1"
select select "4"
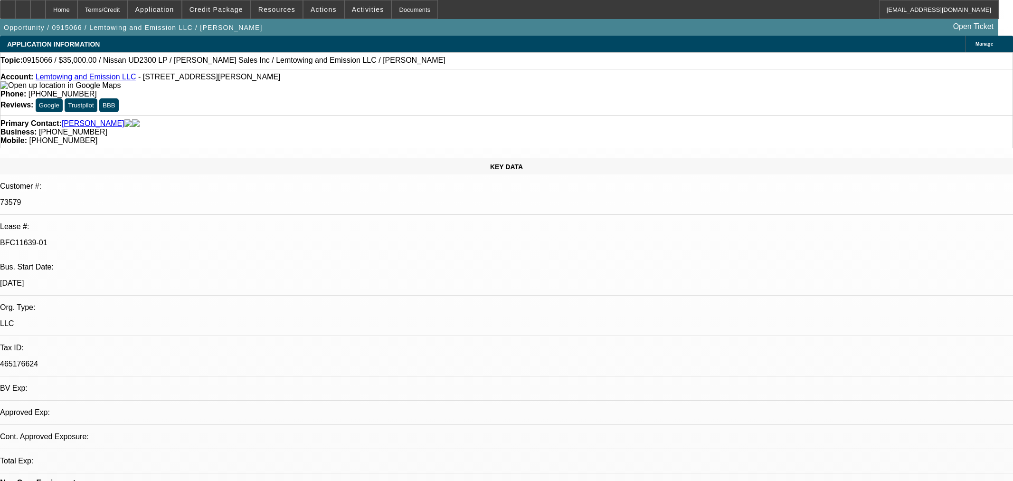
select select "0"
select select "2"
select select "0.1"
select select "4"
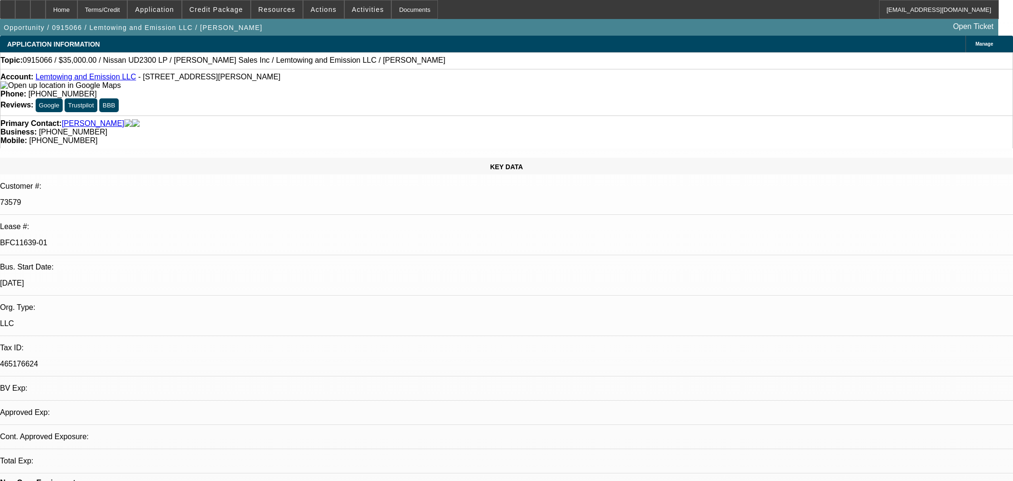
select select "0"
select select "2"
select select "0.1"
select select "4"
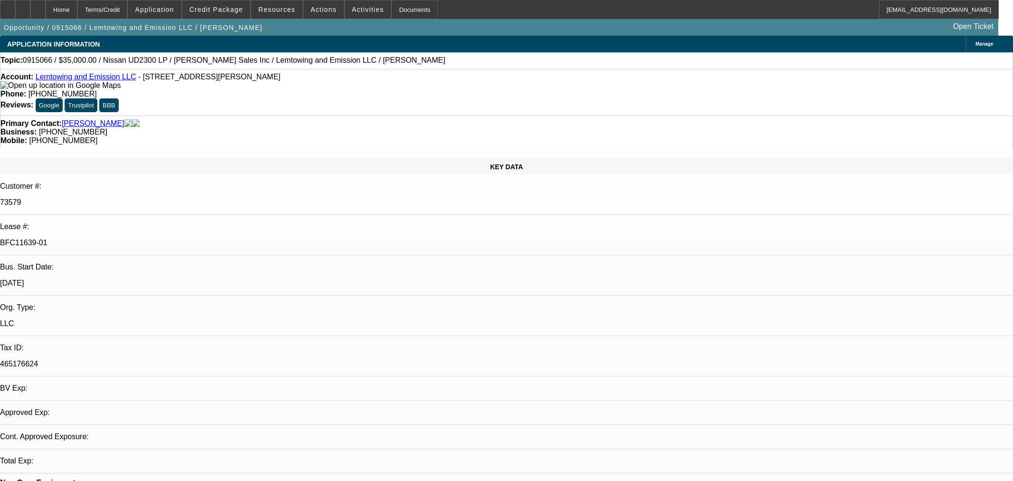
select select "0"
select select "2"
select select "0.1"
select select "4"
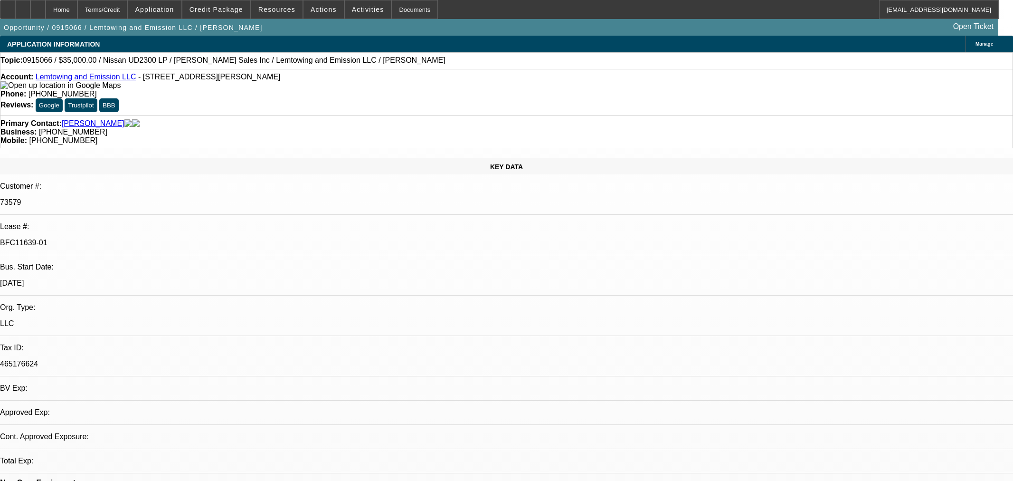
select select "0"
select select "2"
select select "0.1"
select select "4"
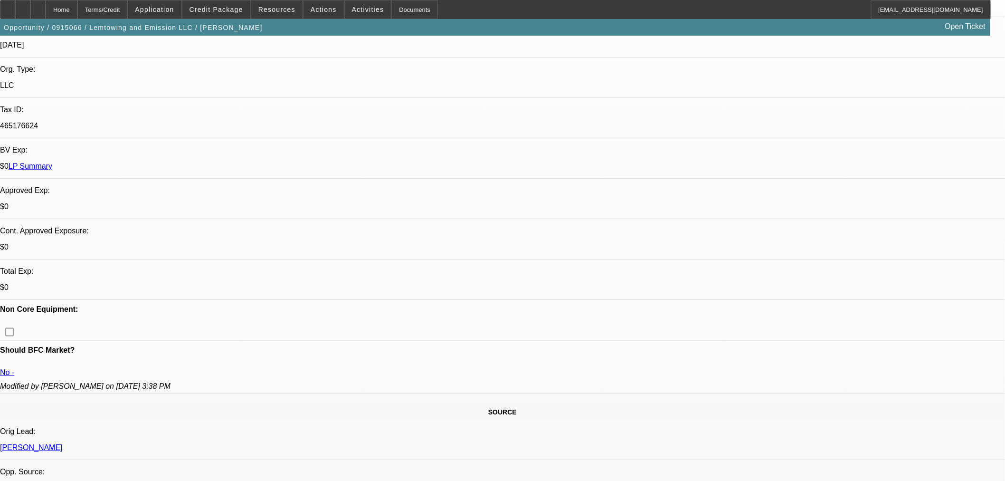
scroll to position [264, 0]
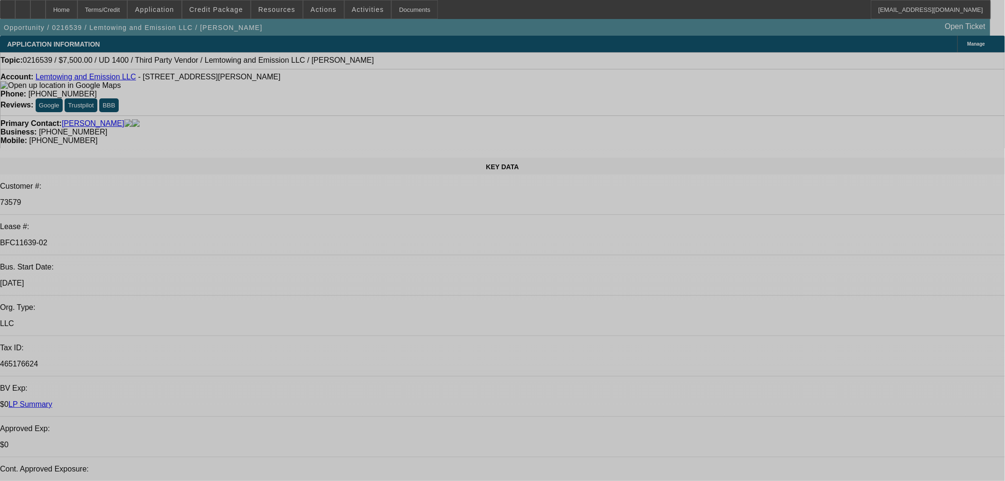
select select "0"
select select "2"
select select "0.1"
select select "4"
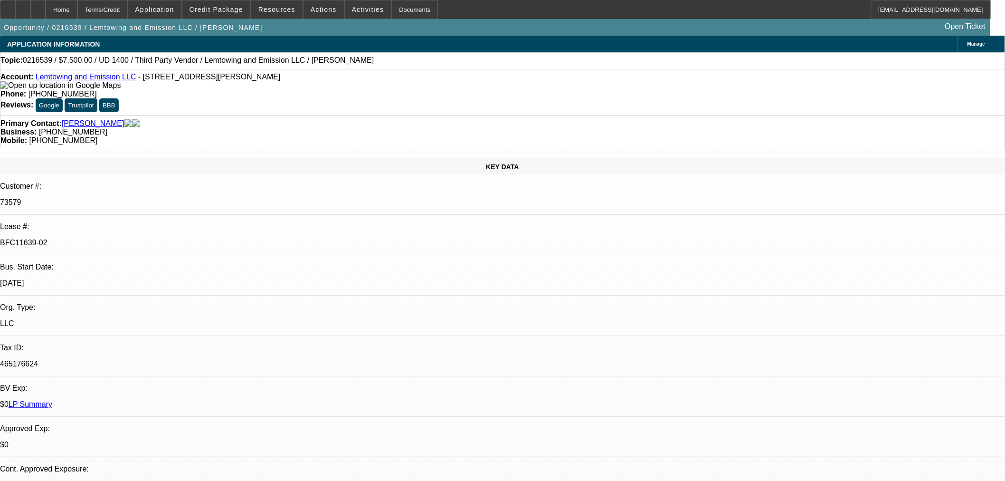
select select "0"
select select "2"
select select "0.1"
select select "4"
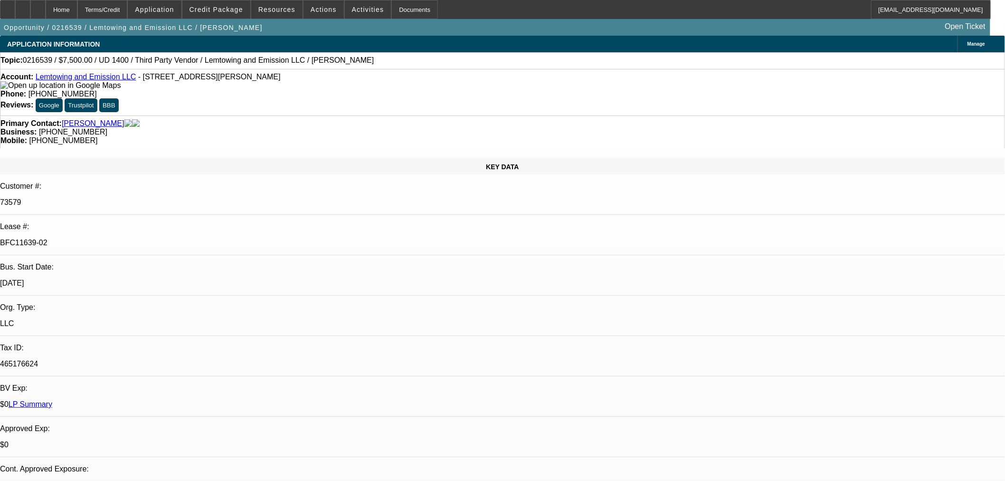
select select "0"
select select "2"
select select "0.1"
select select "4"
